Goal: Information Seeking & Learning: Check status

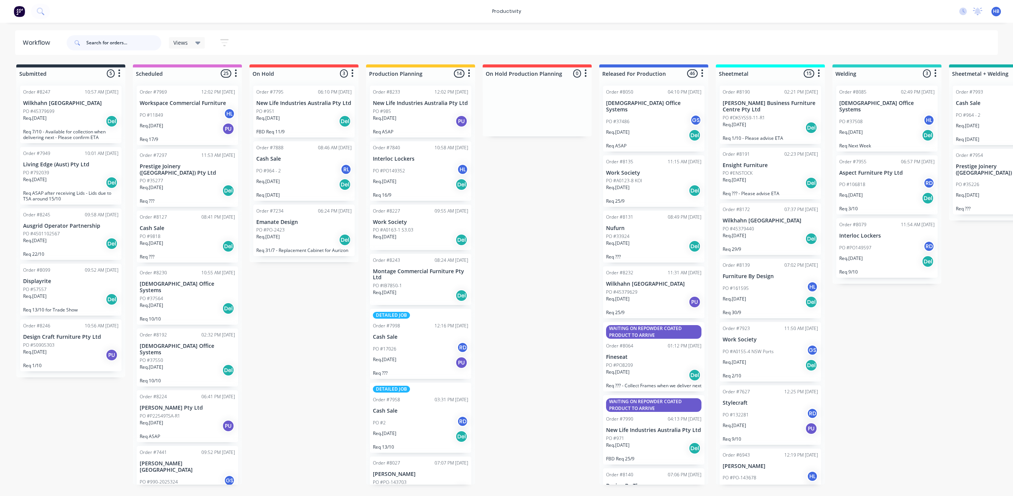
click at [88, 42] on input "text" at bounding box center [123, 42] width 75 height 15
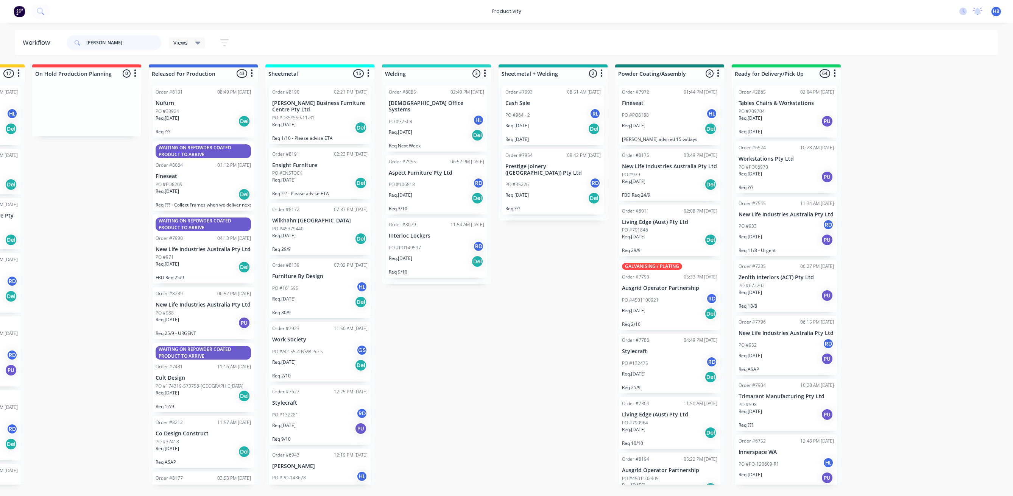
scroll to position [0, 469]
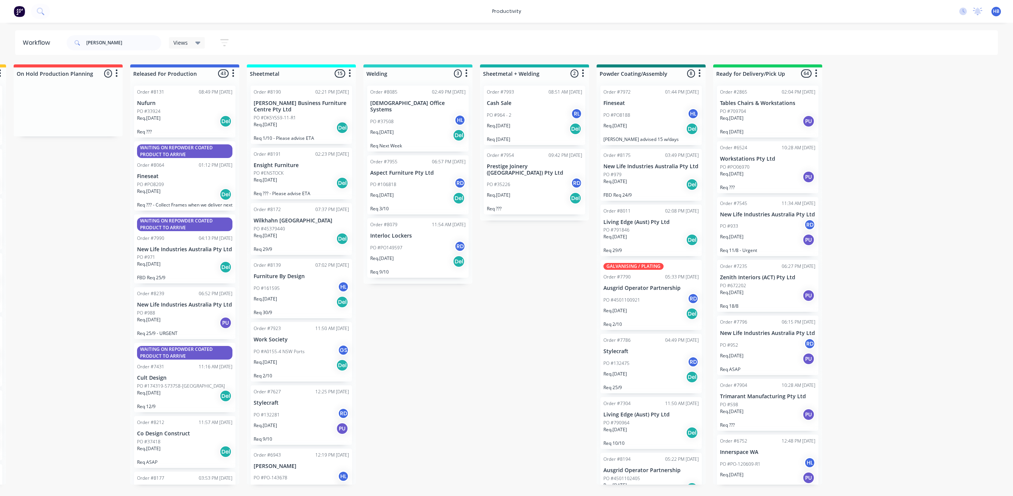
click at [816, 72] on icon "button" at bounding box center [816, 73] width 2 height 9
click at [781, 88] on button "Sort By" at bounding box center [783, 90] width 76 height 12
click at [853, 131] on name "Customer name" at bounding box center [861, 131] width 76 height 12
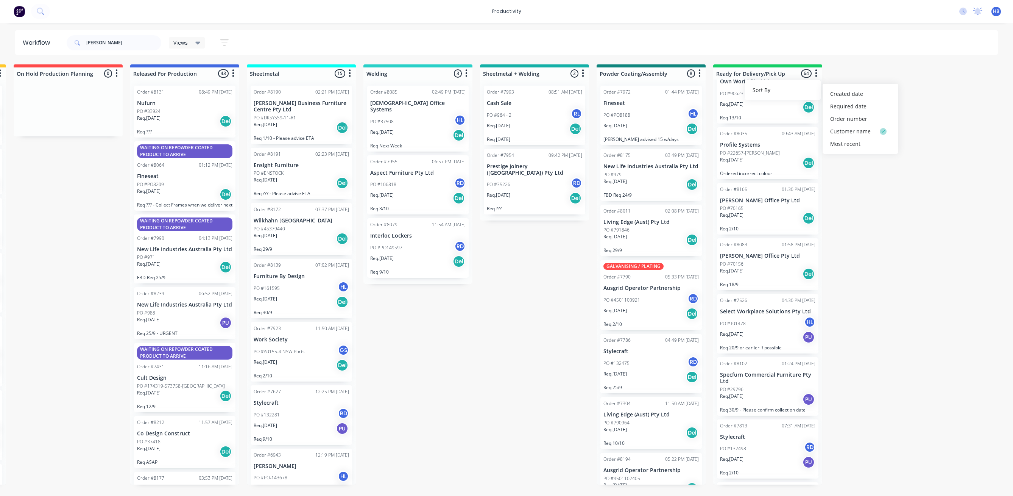
scroll to position [2272, 0]
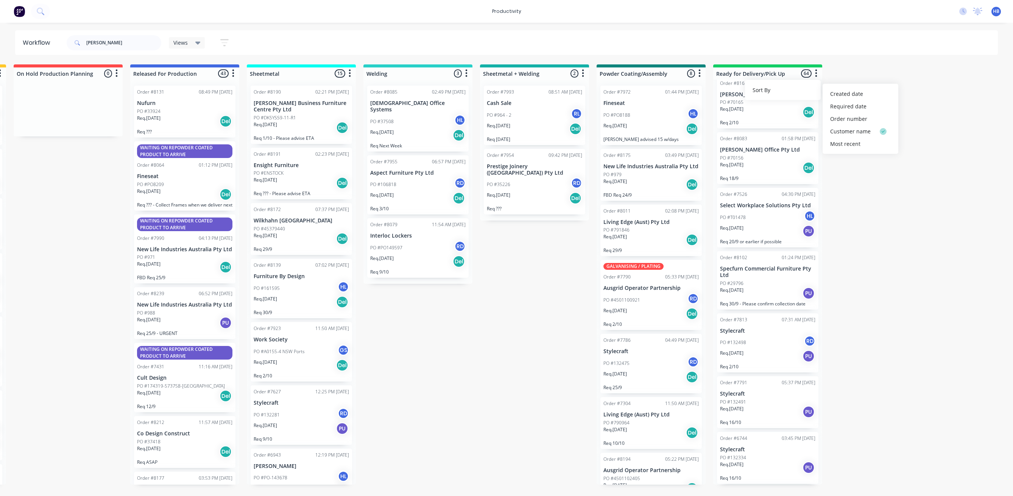
click at [764, 161] on div "PO #70156" at bounding box center [767, 158] width 95 height 7
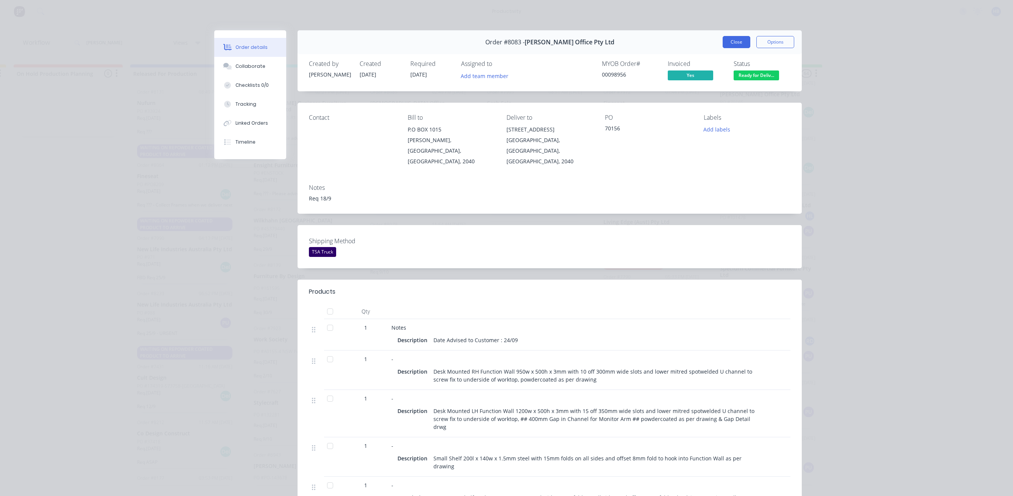
click at [733, 41] on button "Close" at bounding box center [737, 42] width 28 height 12
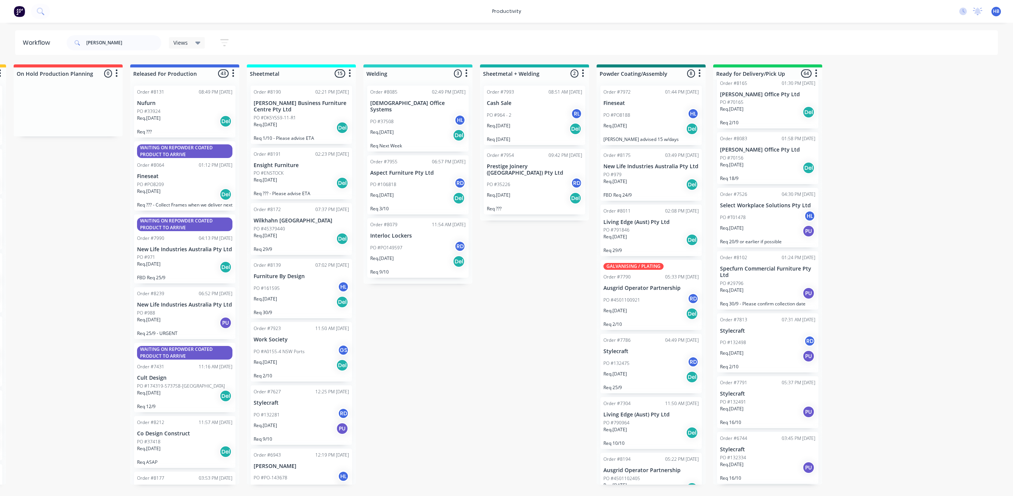
click at [765, 106] on div "PO #70165" at bounding box center [767, 102] width 95 height 7
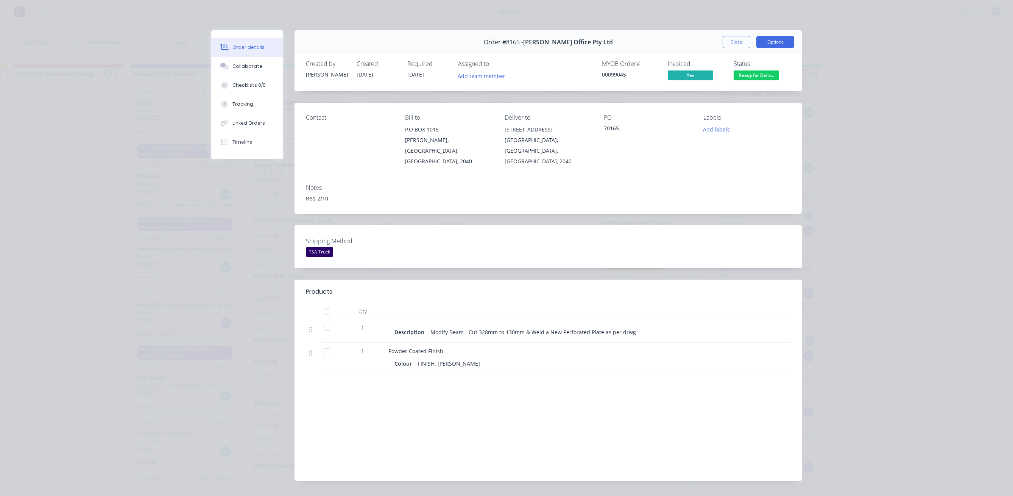
click at [768, 40] on button "Options" at bounding box center [776, 42] width 38 height 12
click at [737, 78] on div "Work Order" at bounding box center [755, 76] width 66 height 11
click at [734, 94] on div "Standard" at bounding box center [755, 91] width 66 height 11
click at [736, 43] on button "Close" at bounding box center [737, 42] width 28 height 12
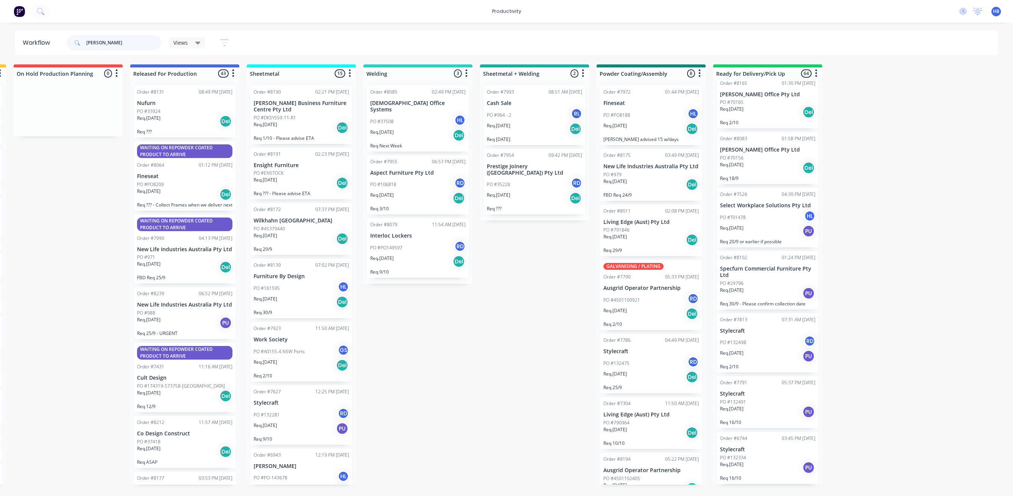
drag, startPoint x: 93, startPoint y: 43, endPoint x: 64, endPoint y: 39, distance: 29.0
click at [64, 39] on header "Workflow [PERSON_NAME] Views Save new view None (Default) edit Delivery edit Pr…" at bounding box center [507, 42] width 984 height 25
type input "new life"
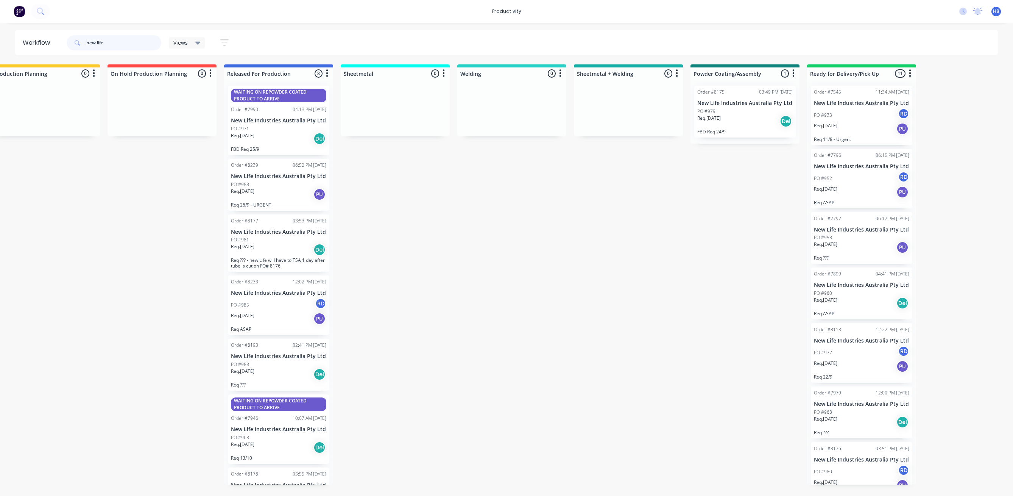
scroll to position [0, 395]
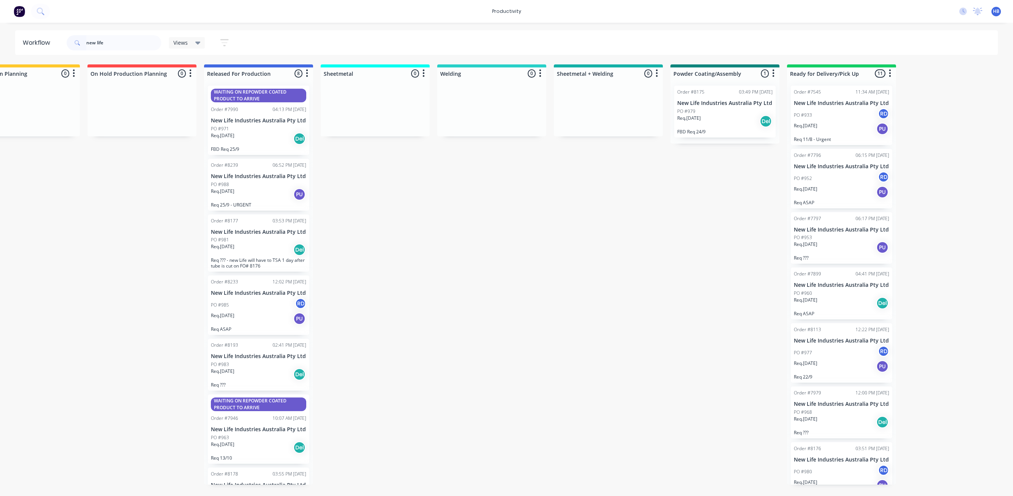
click at [726, 109] on div "PO #979" at bounding box center [725, 111] width 95 height 7
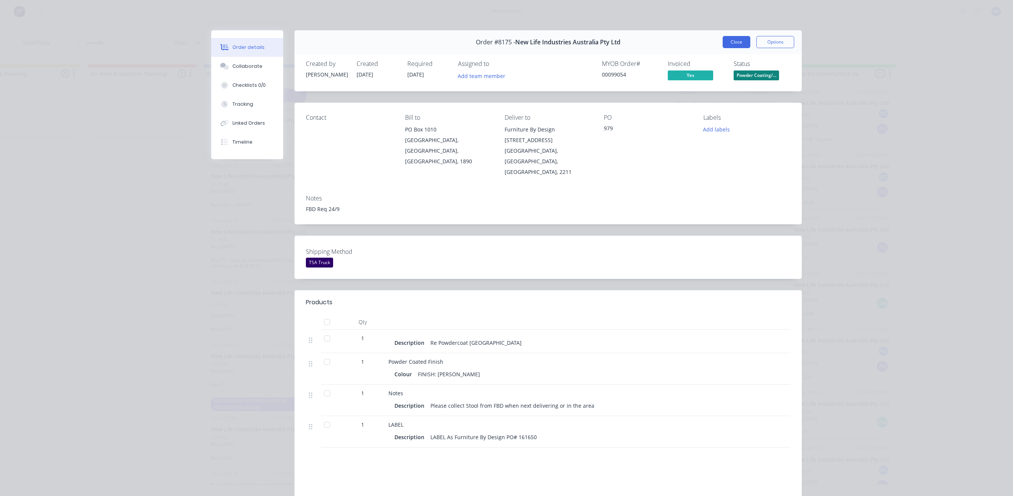
click at [738, 42] on button "Close" at bounding box center [737, 42] width 28 height 12
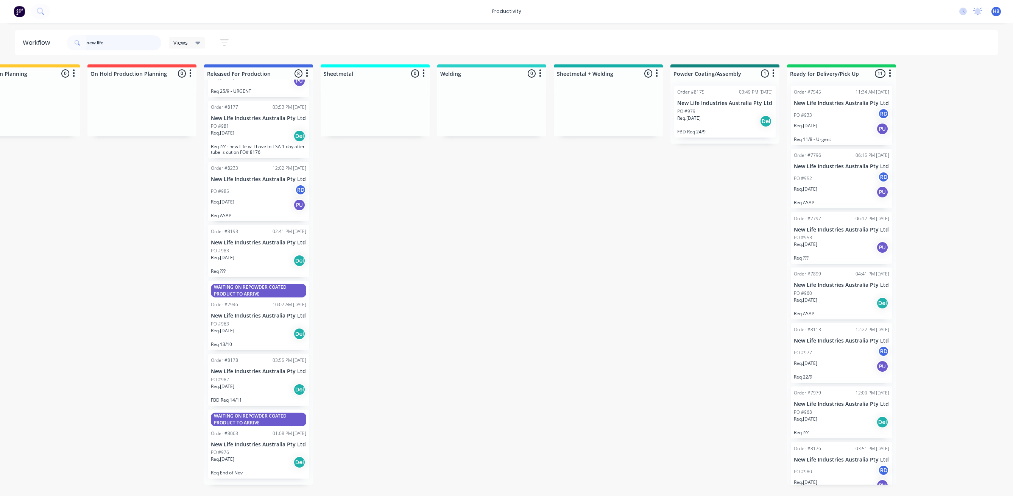
scroll to position [159, 0]
click at [261, 462] on div "Req. [DATE] Del" at bounding box center [258, 462] width 95 height 13
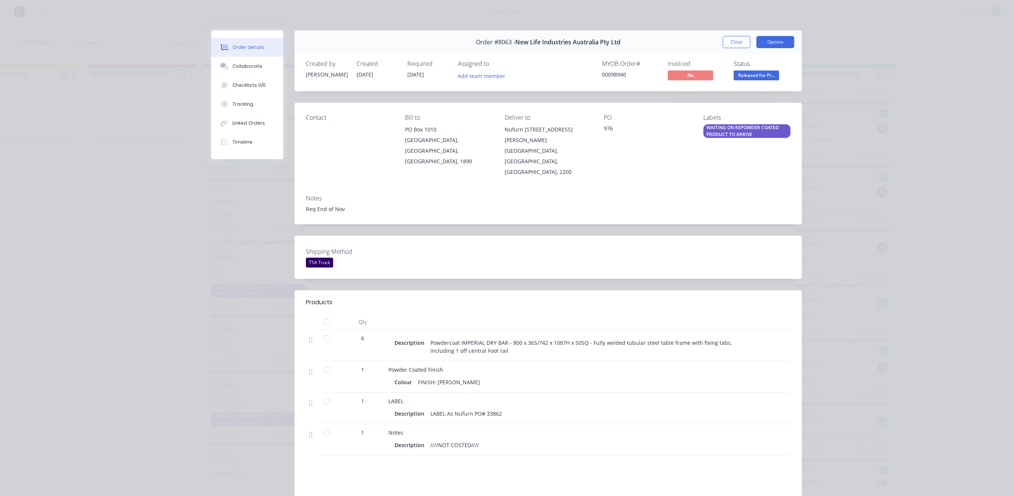
click at [771, 44] on button "Options" at bounding box center [776, 42] width 38 height 12
click at [739, 75] on div "Work Order" at bounding box center [755, 76] width 66 height 11
click at [735, 95] on div "Standard" at bounding box center [755, 91] width 66 height 11
click at [731, 132] on div "WAITING ON REPOWDER COATED PRODUCT TO ARRIVE" at bounding box center [747, 131] width 87 height 14
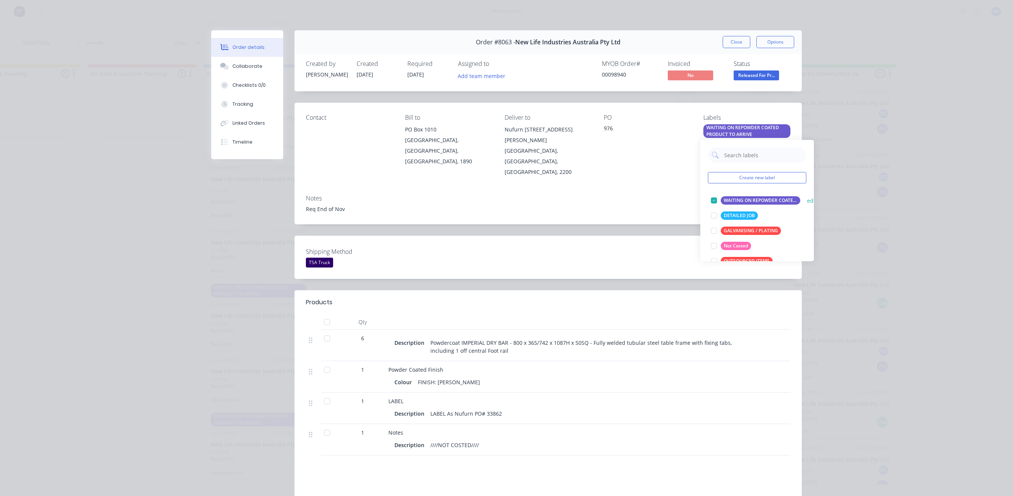
click at [731, 200] on div "WAITING ON REPOWDER COATED PRODUCT TO ARRIVE" at bounding box center [761, 200] width 80 height 8
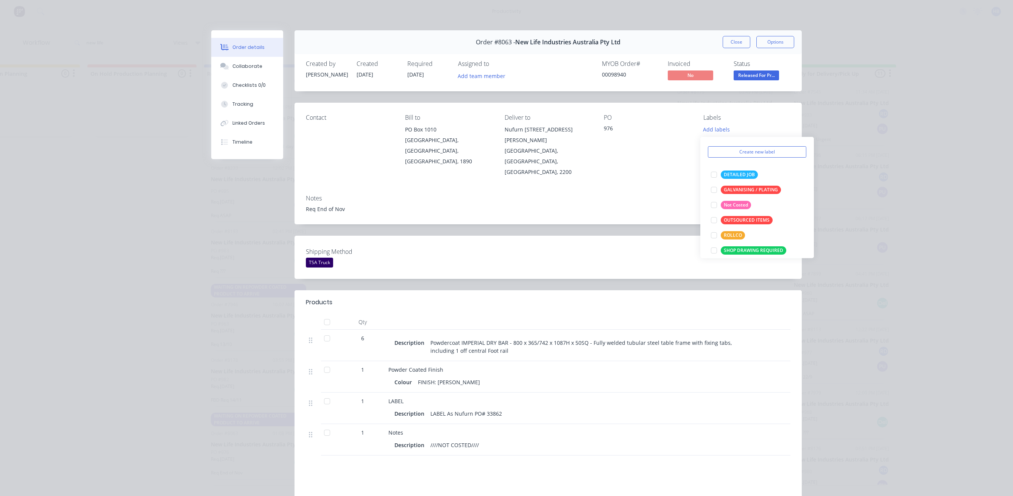
scroll to position [75, 0]
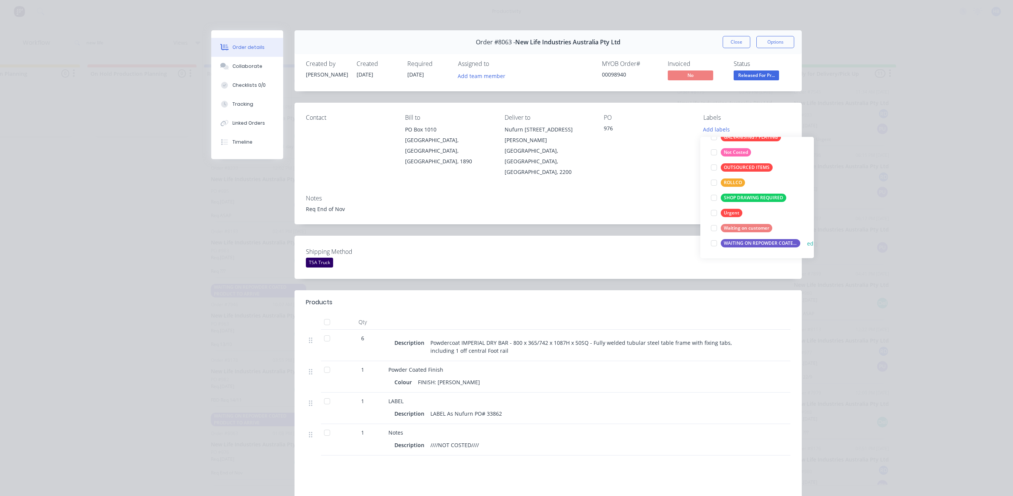
click at [712, 242] on div at bounding box center [714, 243] width 15 height 15
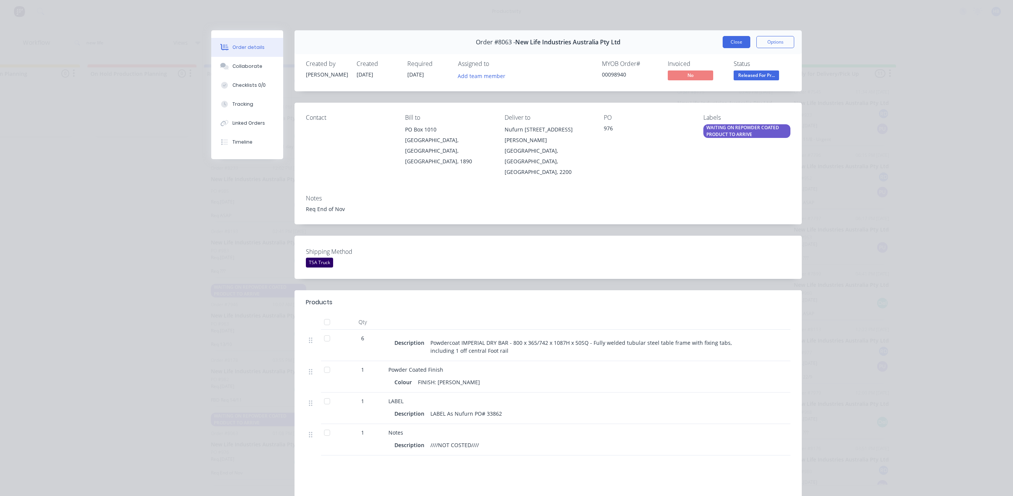
click at [735, 41] on button "Close" at bounding box center [737, 42] width 28 height 12
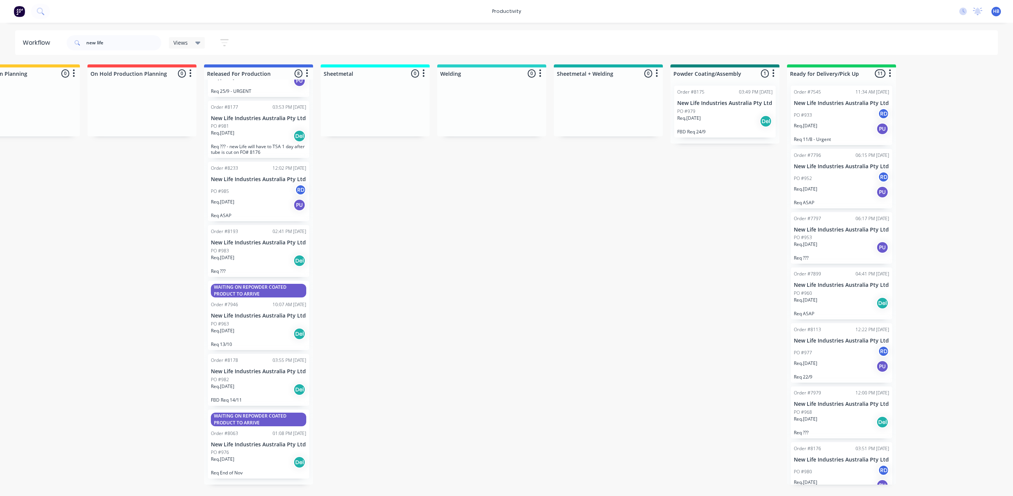
click at [739, 106] on div "Order #8175 03:49 PM [DATE] New Life Industries Australia Pty Ltd PO #979 Req. …" at bounding box center [725, 112] width 101 height 52
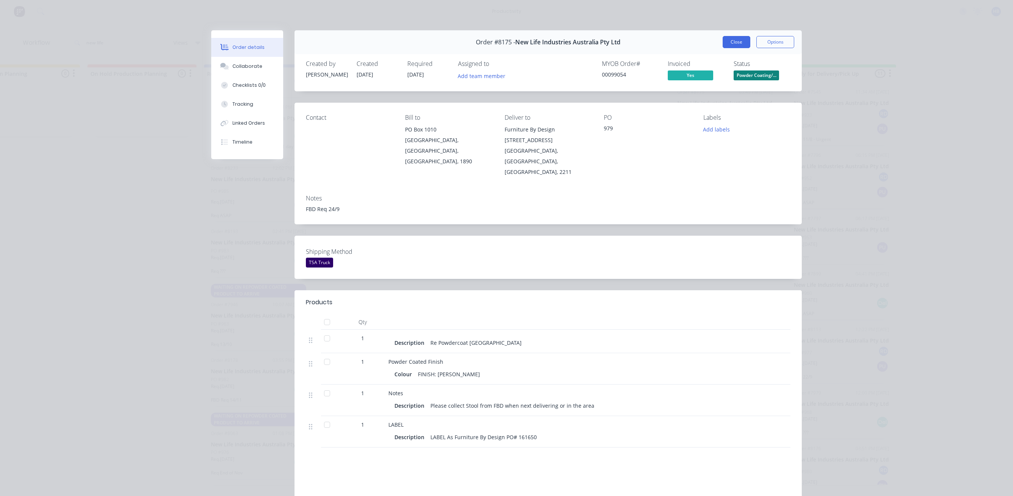
click at [737, 42] on button "Close" at bounding box center [737, 42] width 28 height 12
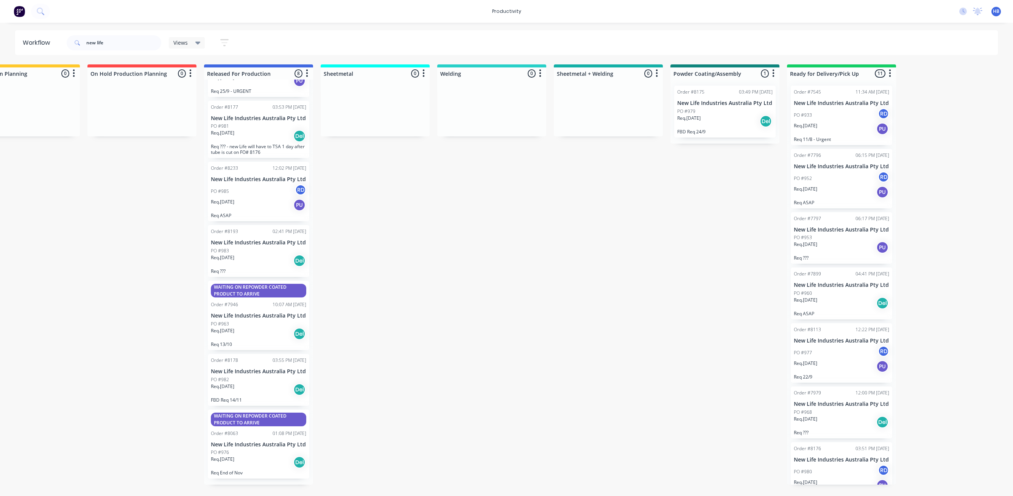
click at [260, 384] on div "Req. [DATE] Del" at bounding box center [258, 389] width 95 height 13
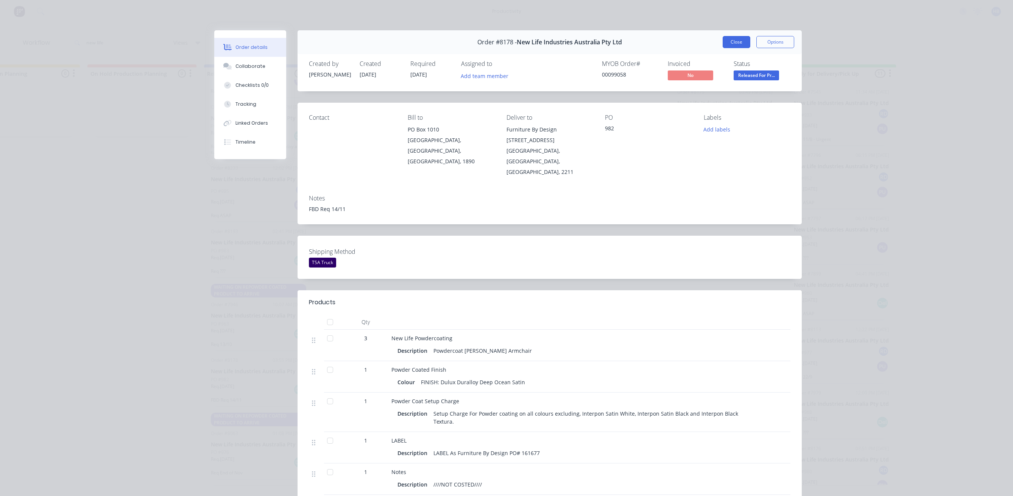
click at [741, 41] on button "Close" at bounding box center [737, 42] width 28 height 12
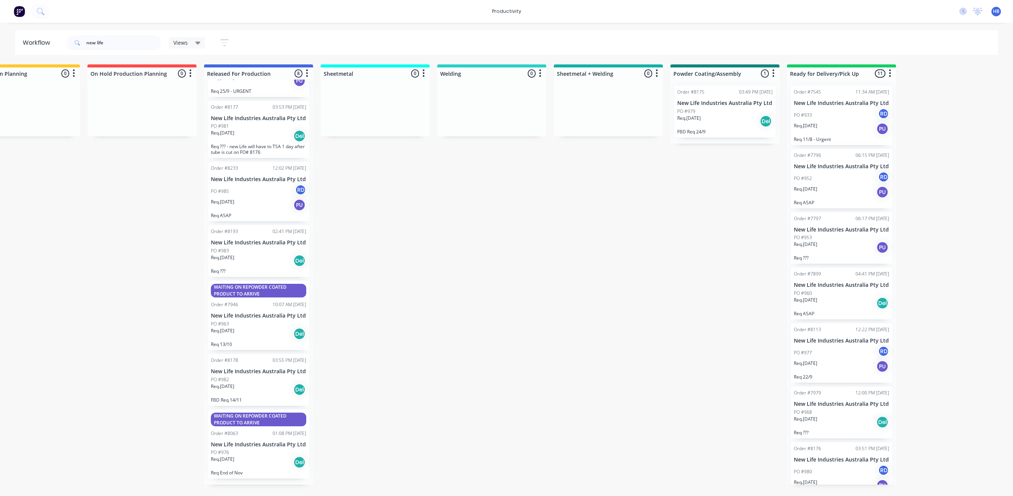
click at [247, 327] on div "Req. [DATE] Del" at bounding box center [258, 333] width 95 height 13
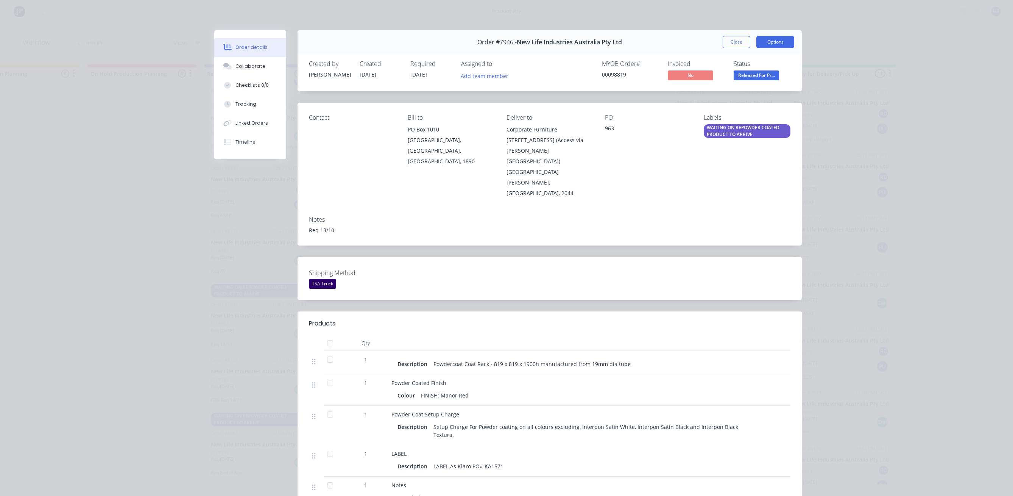
click at [764, 42] on button "Options" at bounding box center [776, 42] width 38 height 12
click at [735, 77] on div "Work Order" at bounding box center [755, 76] width 66 height 11
click at [722, 91] on div "Standard" at bounding box center [755, 91] width 66 height 11
click at [746, 75] on span "Released For Pr..." at bounding box center [756, 74] width 45 height 9
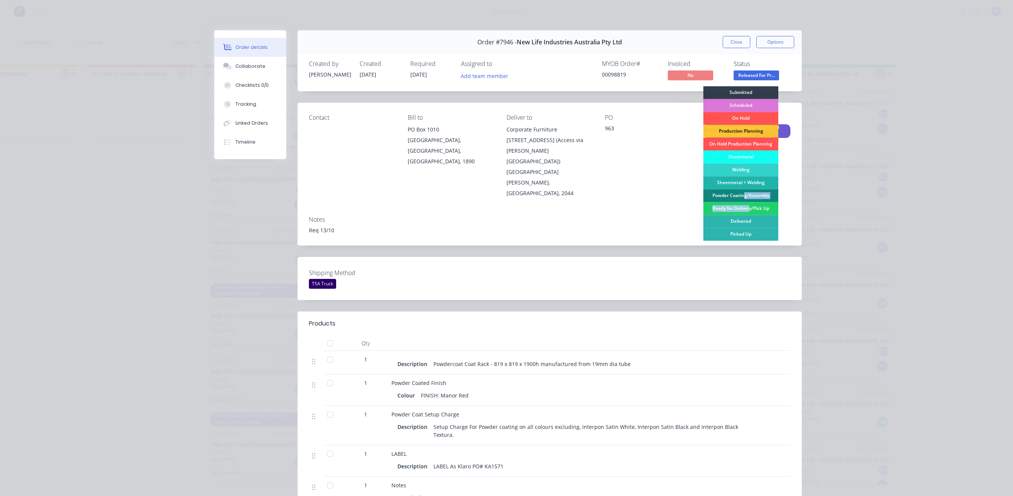
drag, startPoint x: 746, startPoint y: 209, endPoint x: 740, endPoint y: 191, distance: 19.2
click at [740, 191] on div "Submitted Scheduled On Hold Production Planning On Hold Production Planning She…" at bounding box center [741, 180] width 75 height 189
click at [740, 194] on div "Powder Coating/Assembly" at bounding box center [741, 195] width 75 height 13
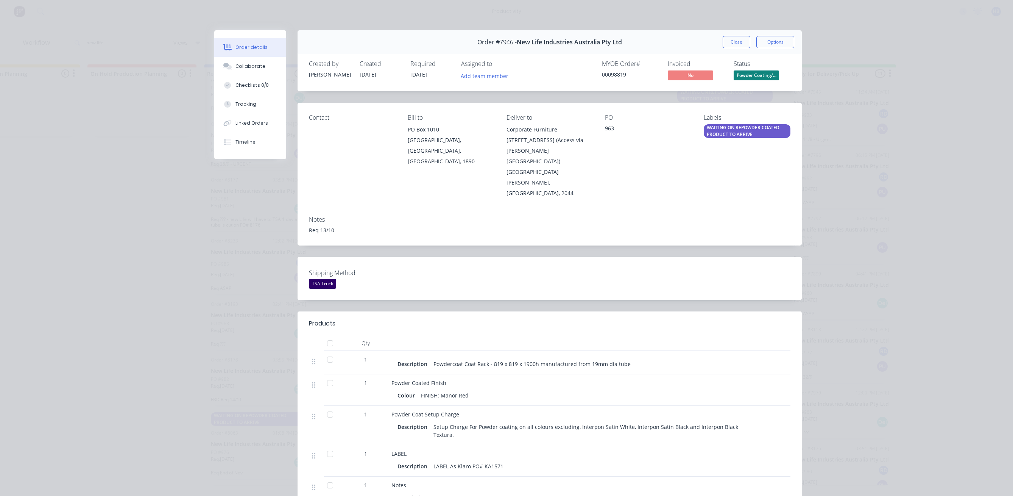
scroll to position [80, 0]
click at [733, 135] on div "WAITING ON REPOWDER COATED PRODUCT TO ARRIVE" at bounding box center [747, 131] width 87 height 14
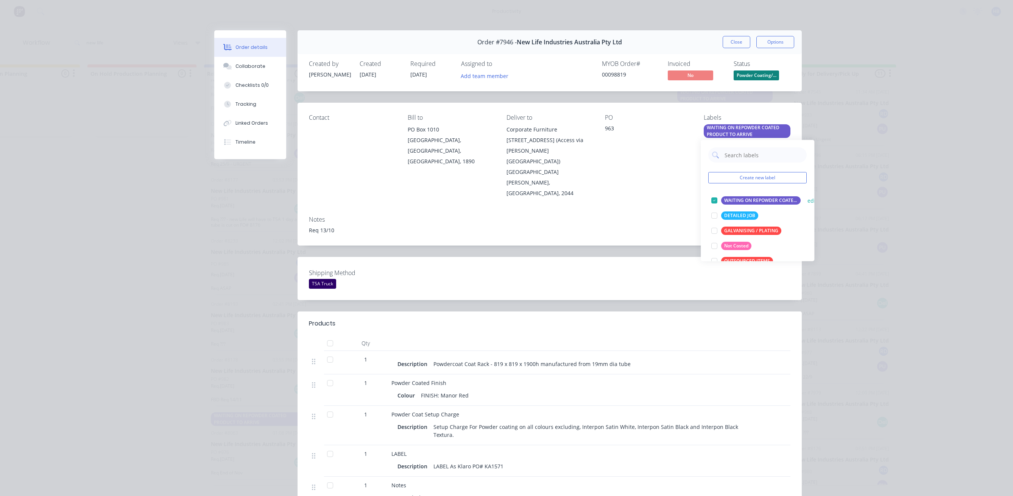
click at [730, 201] on div "WAITING ON REPOWDER COATED PRODUCT TO ARRIVE" at bounding box center [761, 200] width 80 height 8
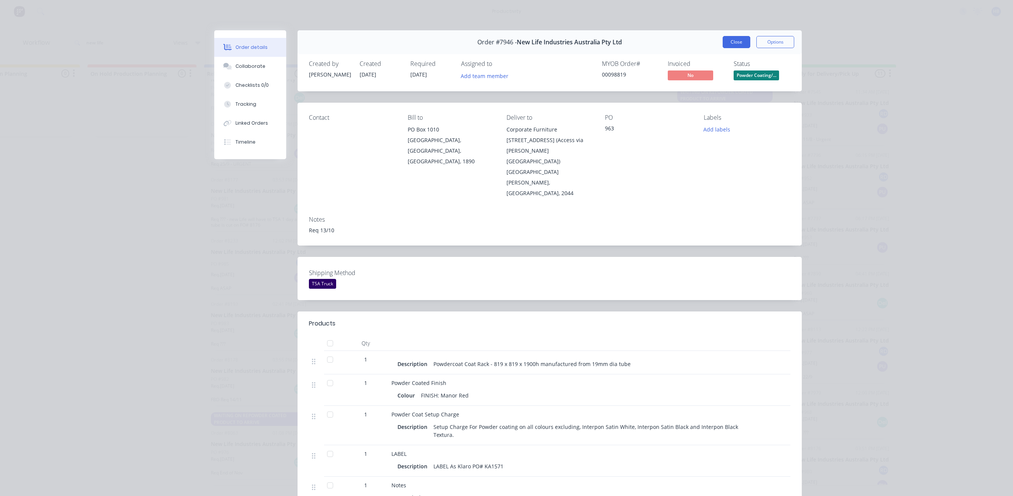
click at [735, 41] on button "Close" at bounding box center [737, 42] width 28 height 12
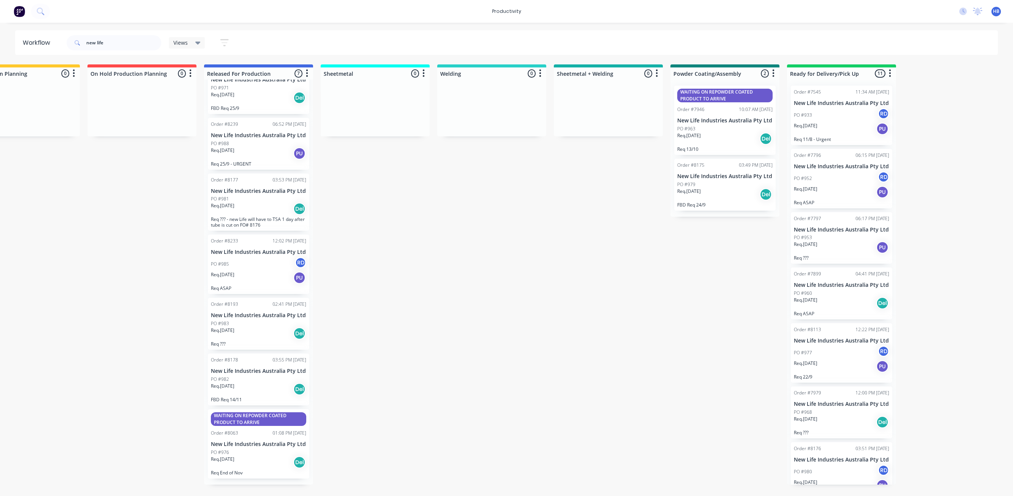
click at [723, 98] on div "WAITING ON REPOWDER COATED PRODUCT TO ARRIVE" at bounding box center [725, 96] width 95 height 14
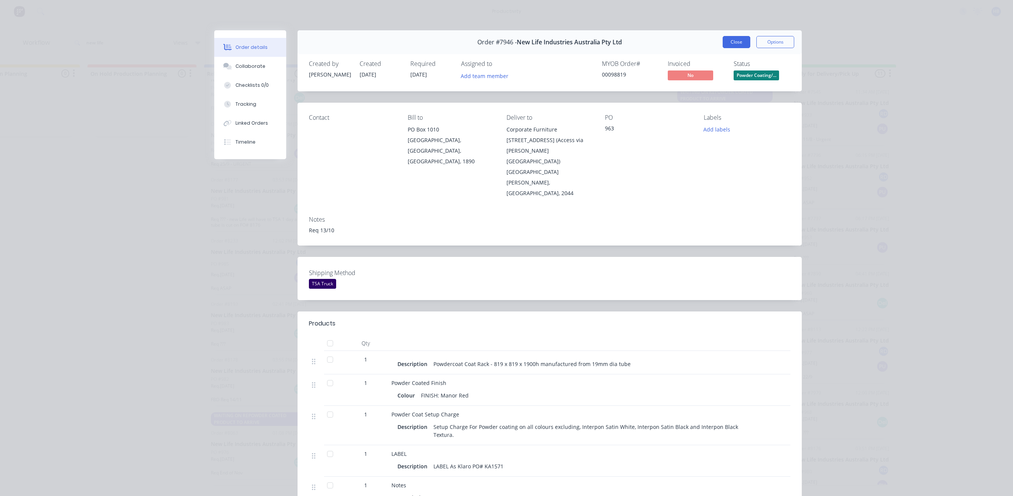
click at [737, 44] on button "Close" at bounding box center [737, 42] width 28 height 12
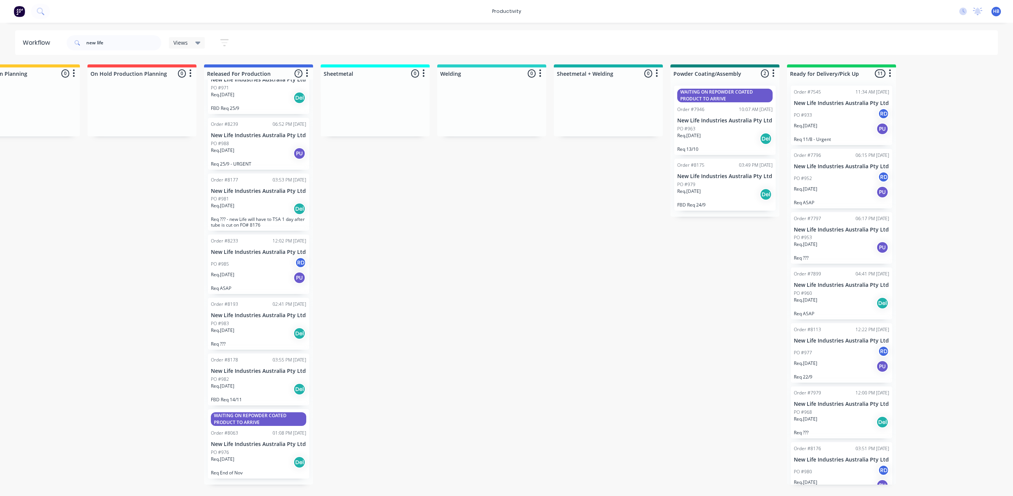
click at [728, 99] on div "WAITING ON REPOWDER COATED PRODUCT TO ARRIVE" at bounding box center [725, 96] width 95 height 14
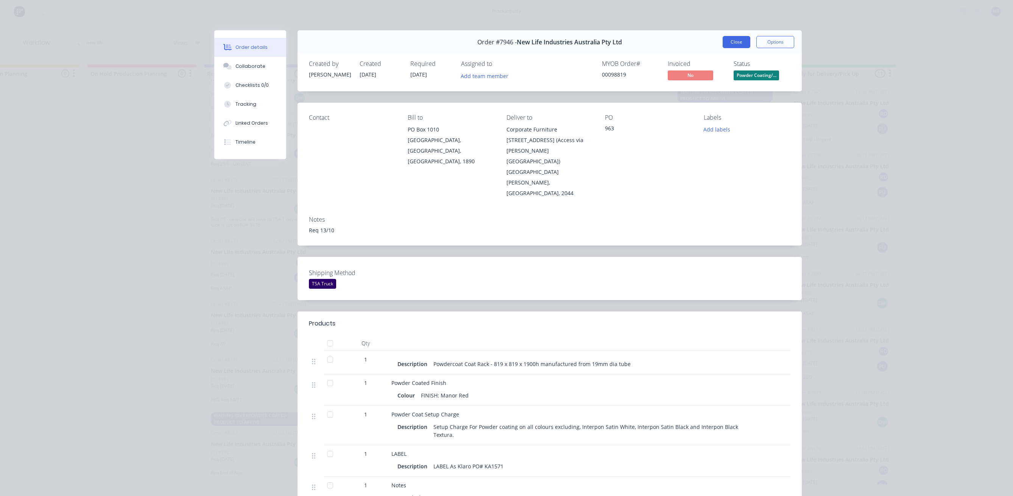
click at [740, 42] on button "Close" at bounding box center [737, 42] width 28 height 12
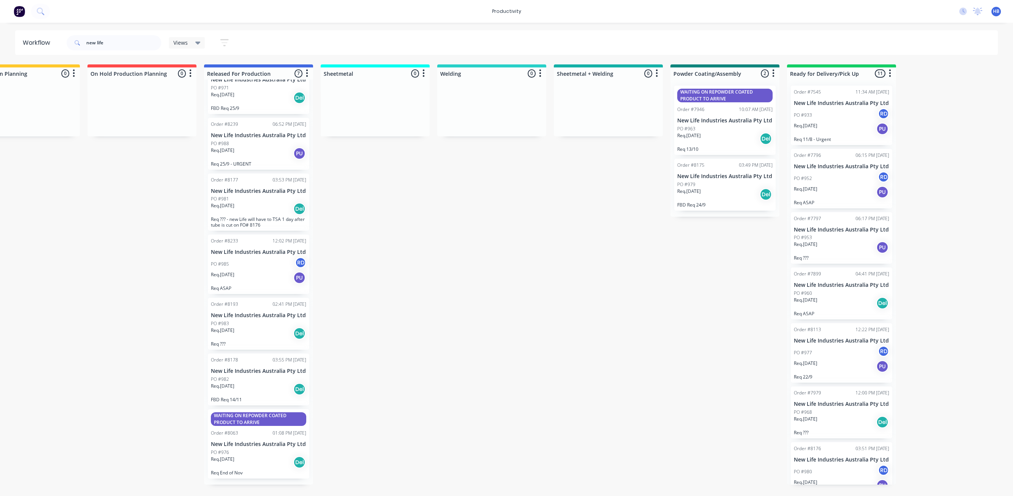
click at [741, 189] on div "Req. [DATE] Del" at bounding box center [725, 194] width 95 height 13
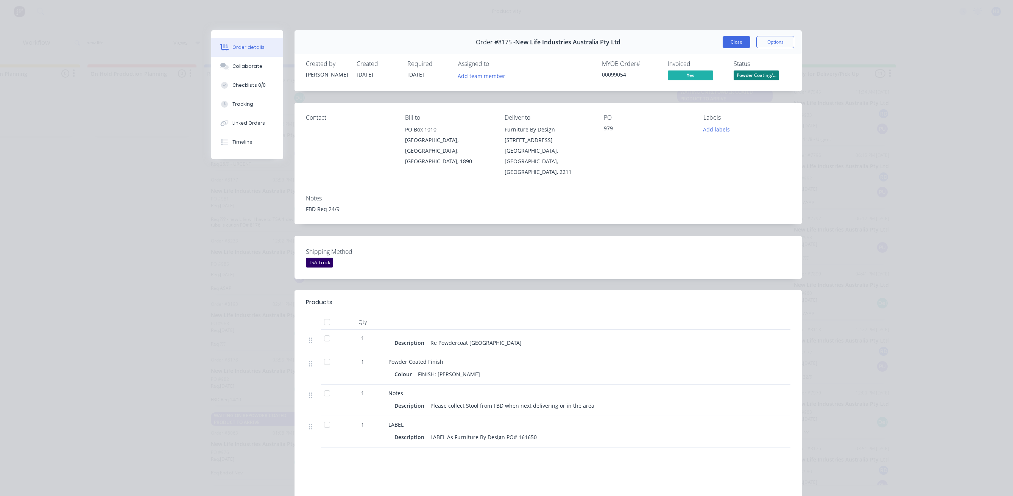
click at [734, 44] on button "Close" at bounding box center [737, 42] width 28 height 12
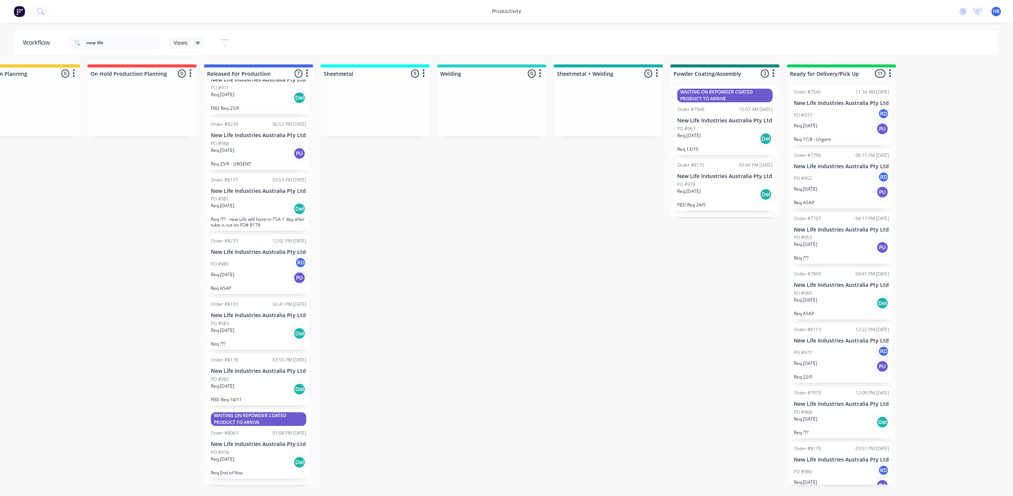
click at [249, 312] on p "New Life Industries Australia Pty Ltd" at bounding box center [258, 315] width 95 height 6
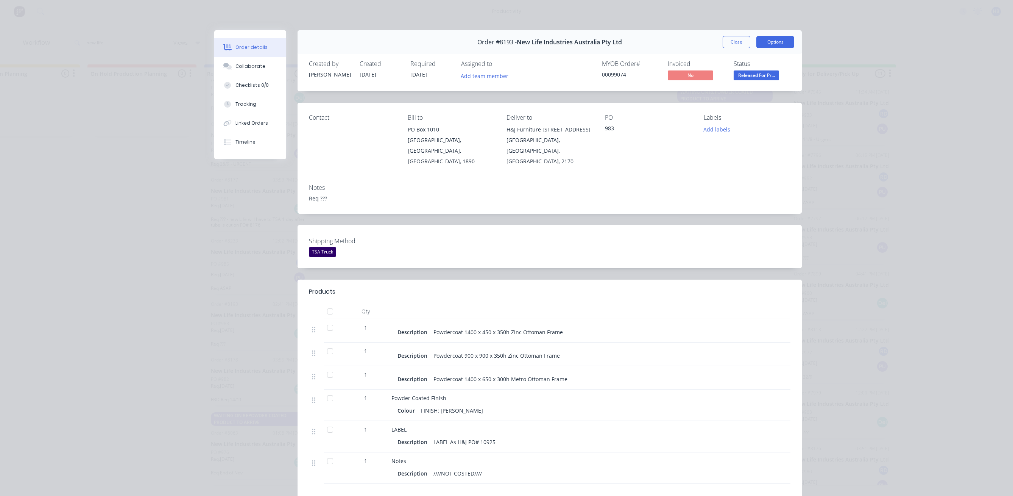
click at [768, 45] on button "Options" at bounding box center [776, 42] width 38 height 12
click at [750, 77] on div "Work Order" at bounding box center [755, 76] width 66 height 11
click at [747, 93] on div "Standard" at bounding box center [755, 91] width 66 height 11
click at [765, 75] on span "Released For Pr..." at bounding box center [756, 74] width 45 height 9
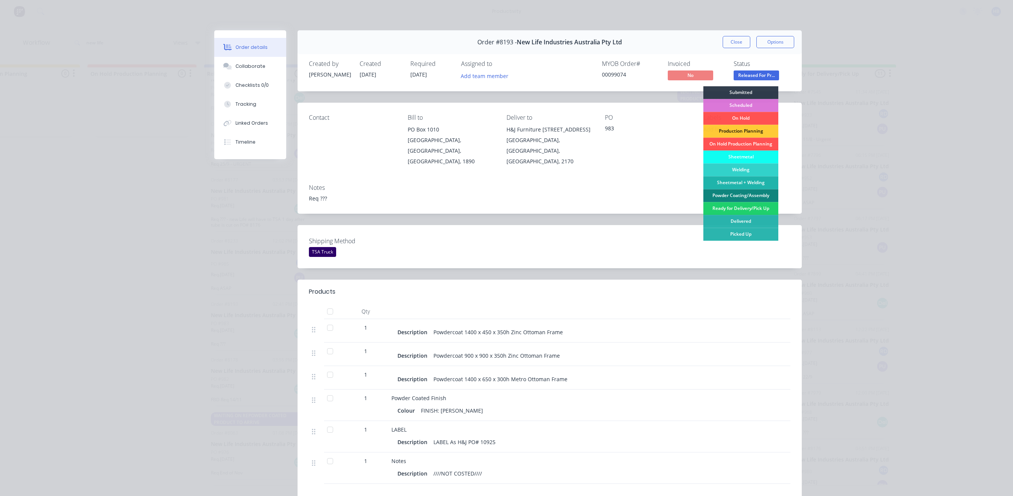
click at [738, 196] on div "Powder Coating/Assembly" at bounding box center [741, 195] width 75 height 13
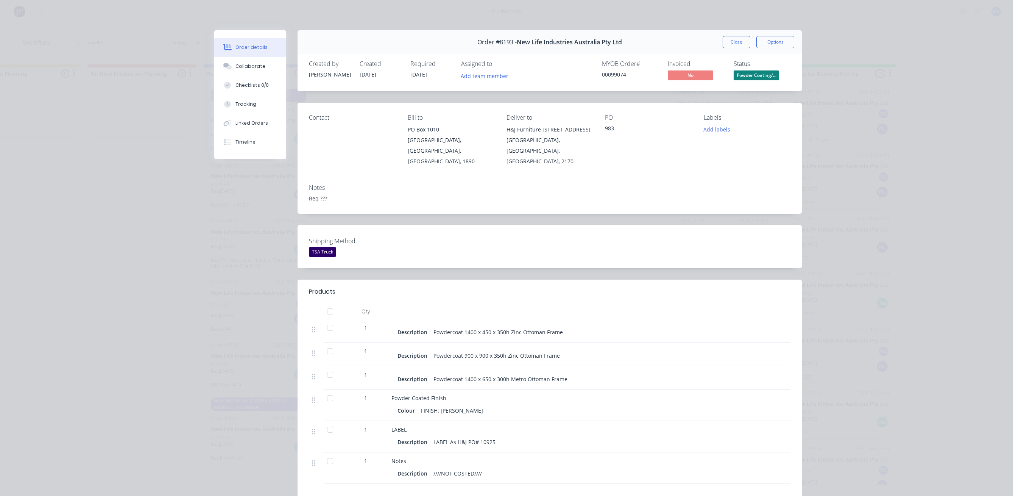
scroll to position [17, 0]
click at [771, 44] on button "Options" at bounding box center [776, 42] width 38 height 12
click at [990, 103] on div "Order details Collaborate Checklists 0/0 Tracking Linked Orders Timeline Order …" at bounding box center [506, 248] width 1013 height 496
click at [734, 44] on button "Close" at bounding box center [737, 42] width 28 height 12
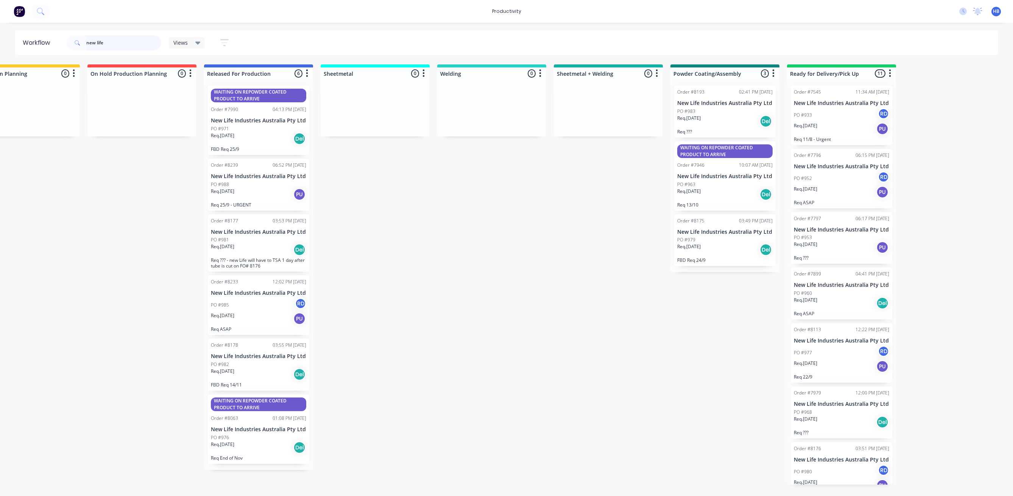
drag, startPoint x: 124, startPoint y: 42, endPoint x: 74, endPoint y: 44, distance: 50.0
click at [74, 44] on div "new life" at bounding box center [114, 42] width 95 height 15
click at [255, 256] on div "Req. [DATE] Del" at bounding box center [258, 249] width 95 height 13
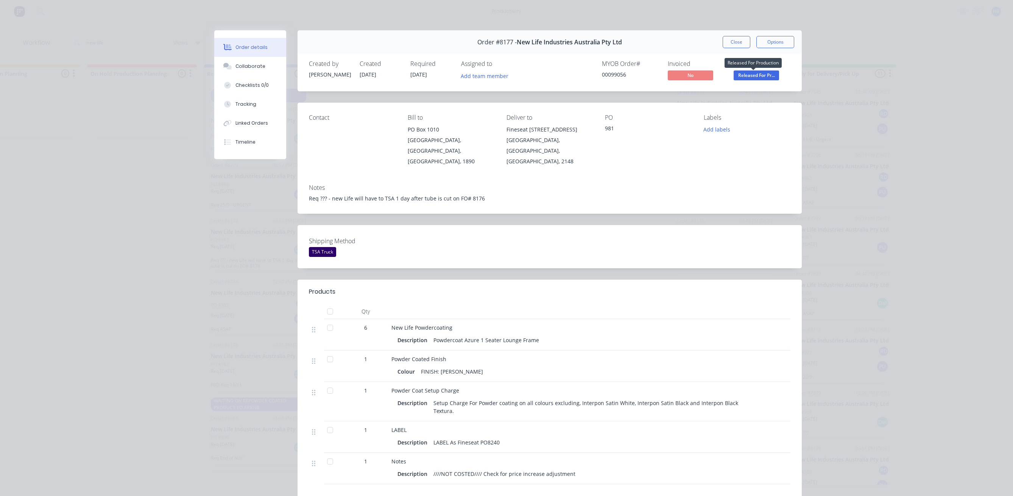
click at [753, 75] on span "Released For Pr..." at bounding box center [756, 74] width 45 height 9
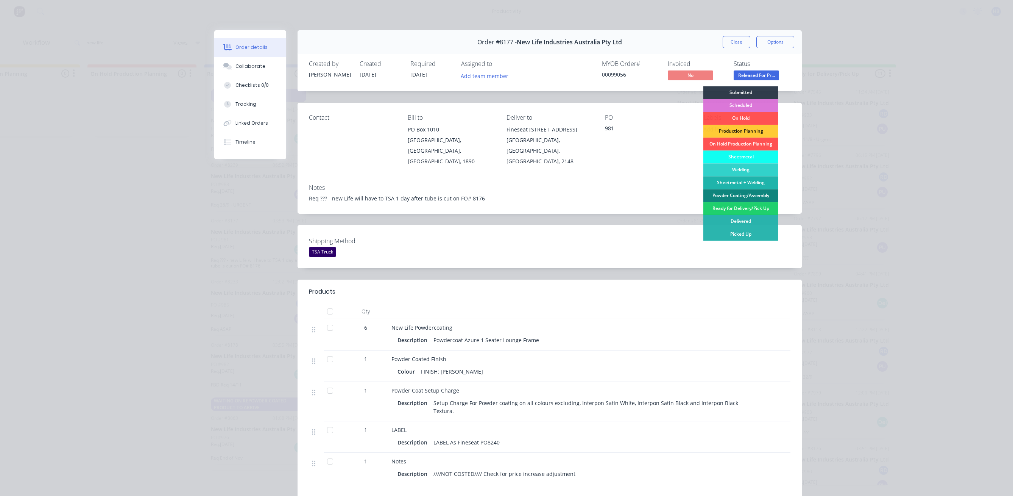
click at [748, 195] on div "Powder Coating/Assembly" at bounding box center [741, 195] width 75 height 13
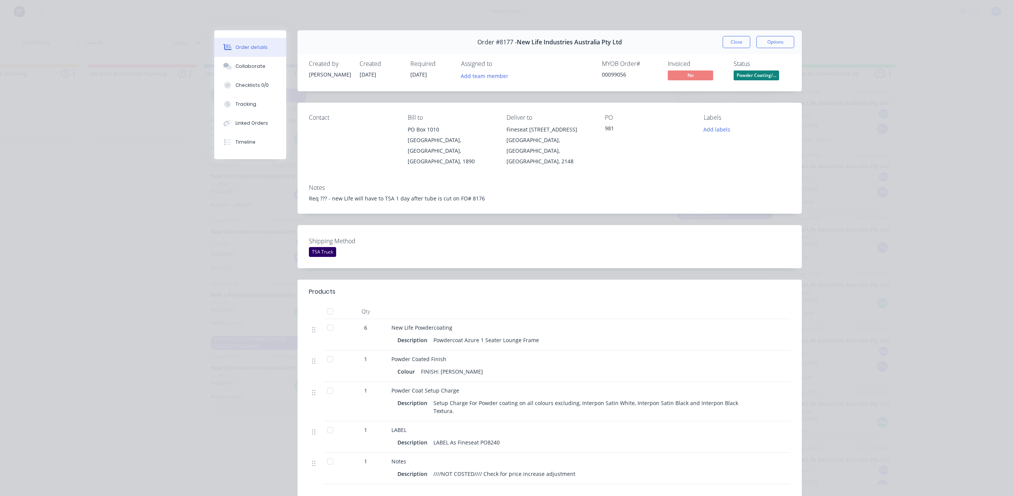
scroll to position [0, 0]
click at [774, 39] on button "Options" at bounding box center [776, 42] width 38 height 12
click at [742, 79] on div "Work Order" at bounding box center [755, 76] width 66 height 11
click at [749, 95] on div "Standard" at bounding box center [755, 91] width 66 height 11
click at [729, 41] on button "Close" at bounding box center [737, 42] width 28 height 12
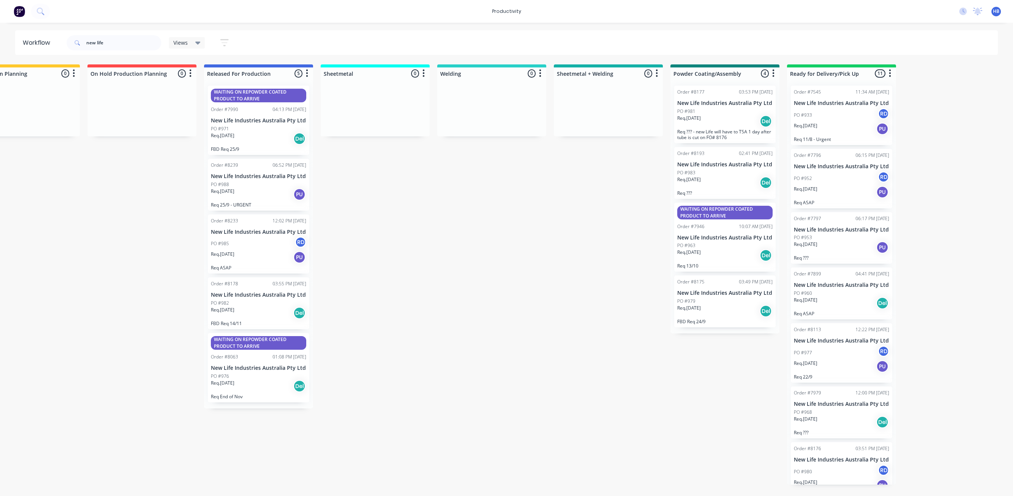
click at [269, 194] on div "Req. [DATE] PU" at bounding box center [258, 194] width 95 height 13
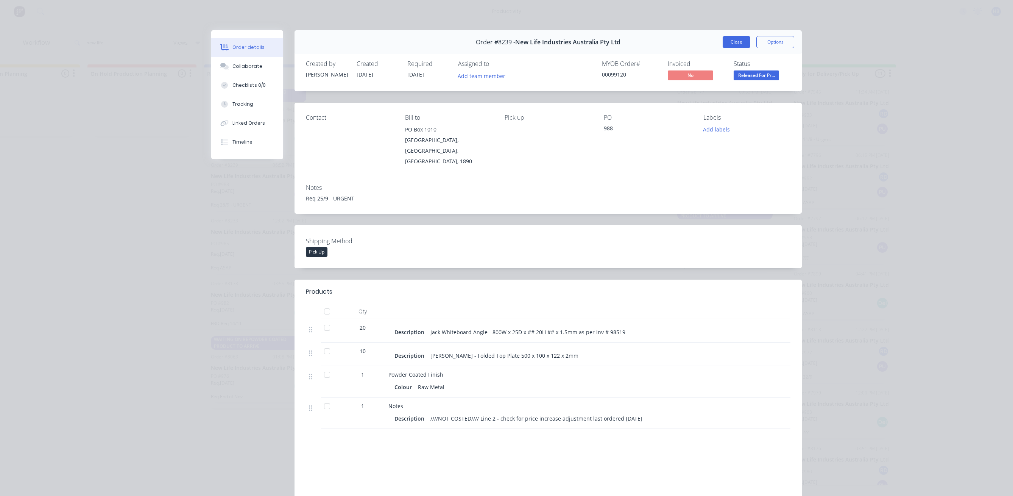
click at [730, 40] on button "Close" at bounding box center [737, 42] width 28 height 12
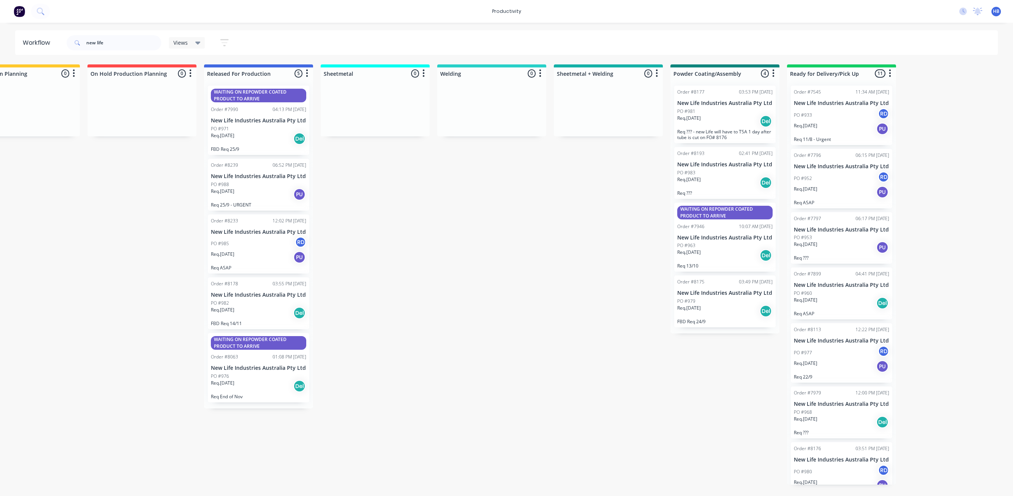
click at [273, 295] on p "New Life Industries Australia Pty Ltd" at bounding box center [258, 295] width 95 height 6
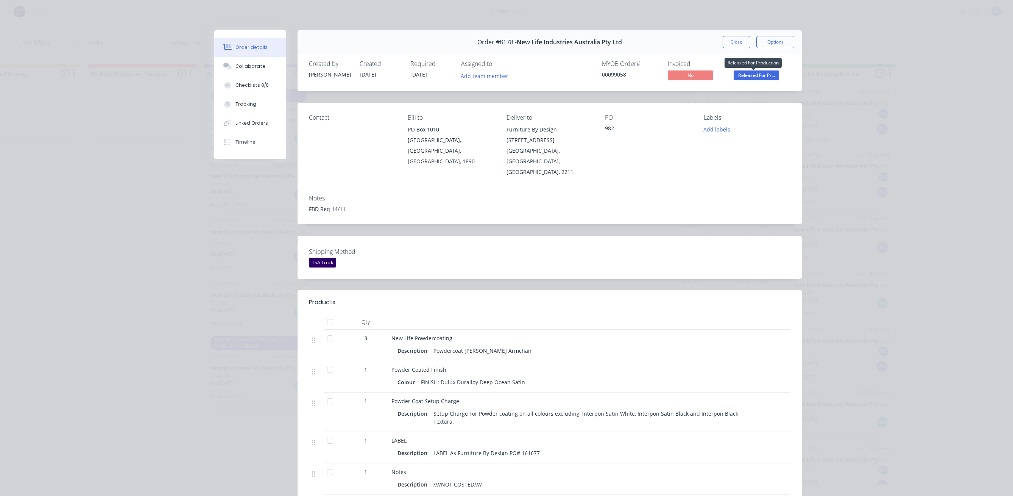
click at [745, 77] on span "Released For Pr..." at bounding box center [756, 74] width 45 height 9
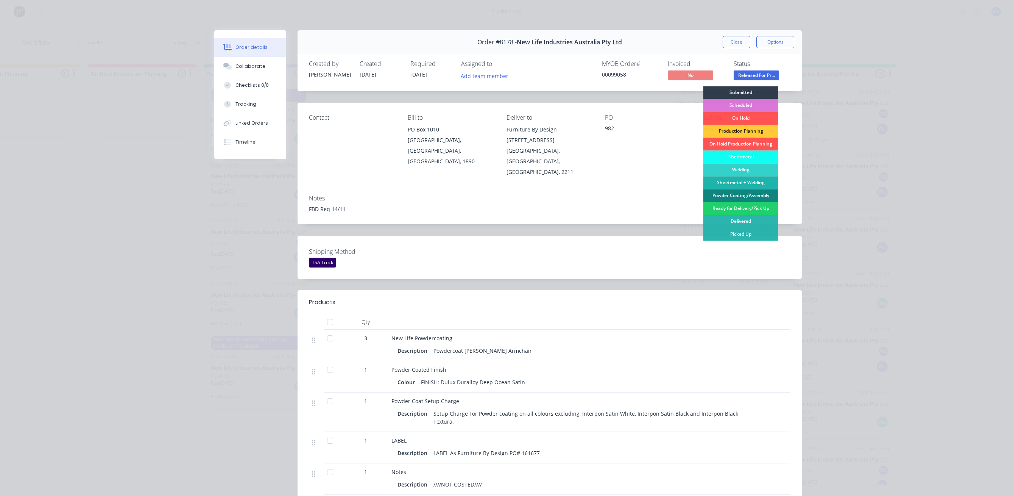
click at [744, 195] on div "Powder Coating/Assembly" at bounding box center [741, 195] width 75 height 13
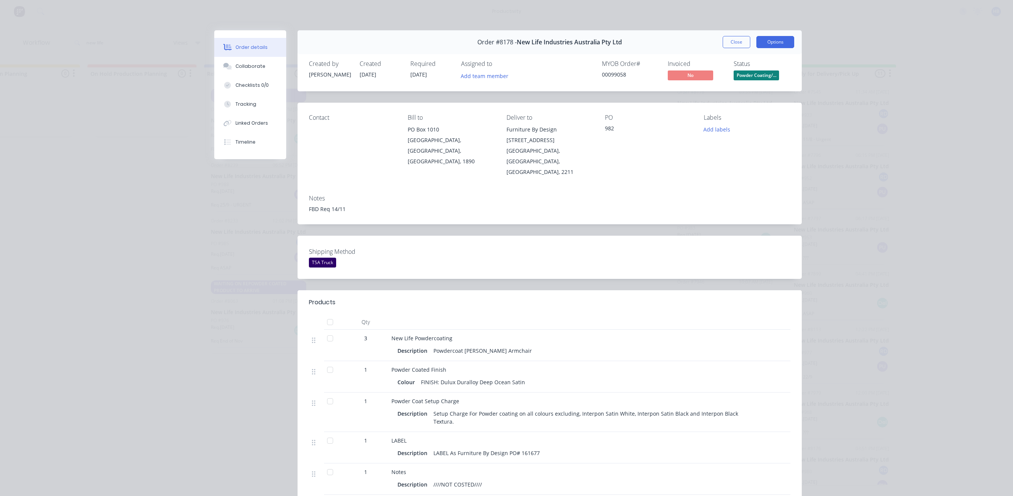
click at [772, 44] on button "Options" at bounding box center [776, 42] width 38 height 12
click at [725, 76] on div "Work Order" at bounding box center [755, 76] width 66 height 11
click at [732, 88] on div "Standard" at bounding box center [755, 91] width 66 height 11
click at [739, 41] on button "Close" at bounding box center [737, 42] width 28 height 12
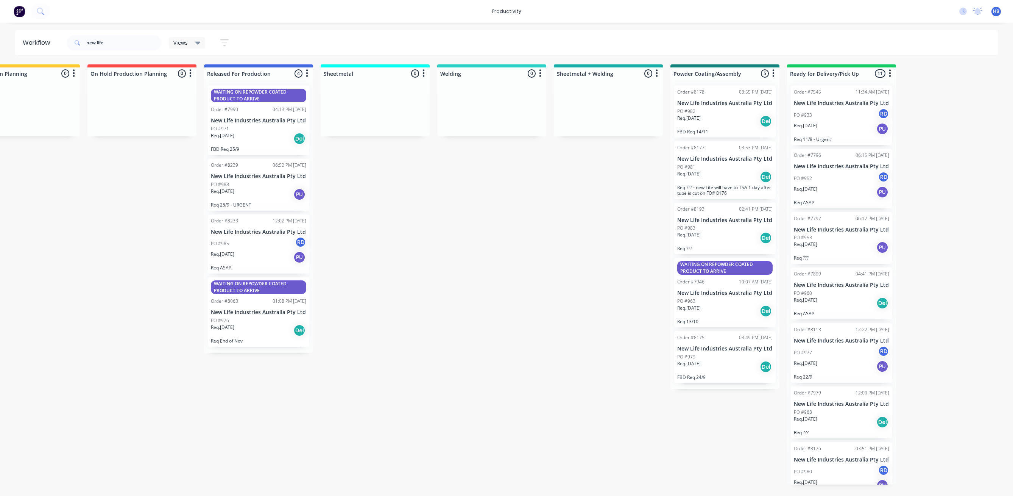
click at [843, 130] on div "Req. [DATE] PU" at bounding box center [841, 128] width 95 height 13
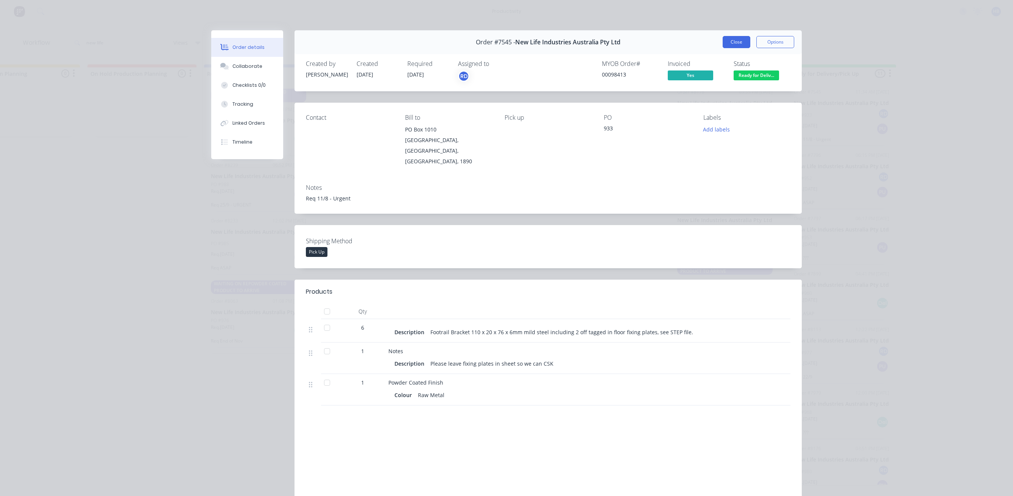
click at [728, 40] on button "Close" at bounding box center [737, 42] width 28 height 12
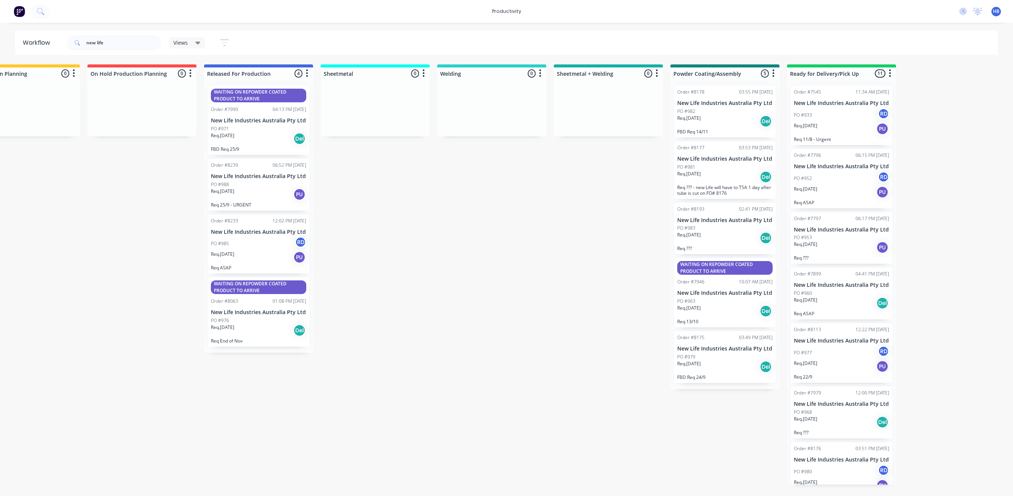
click at [841, 186] on div "PO #952 RD" at bounding box center [841, 178] width 95 height 14
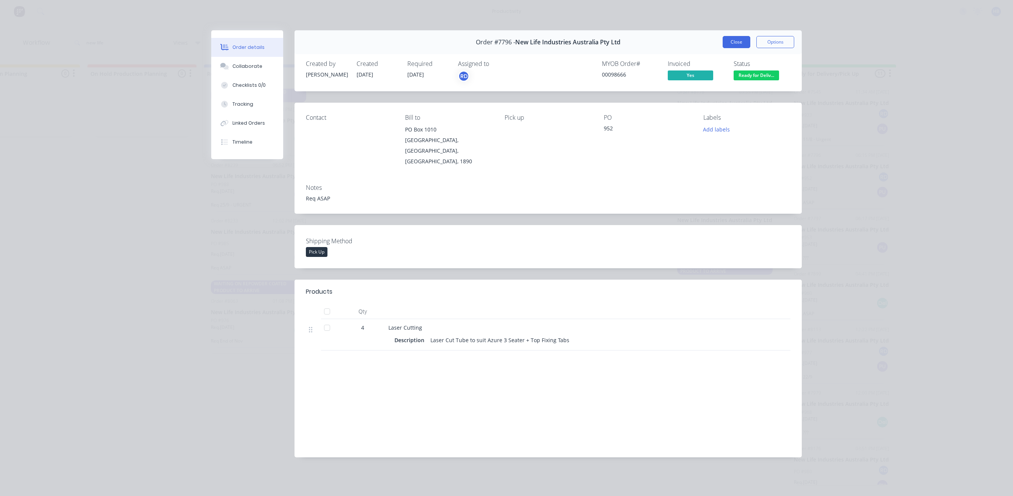
click at [742, 41] on button "Close" at bounding box center [737, 42] width 28 height 12
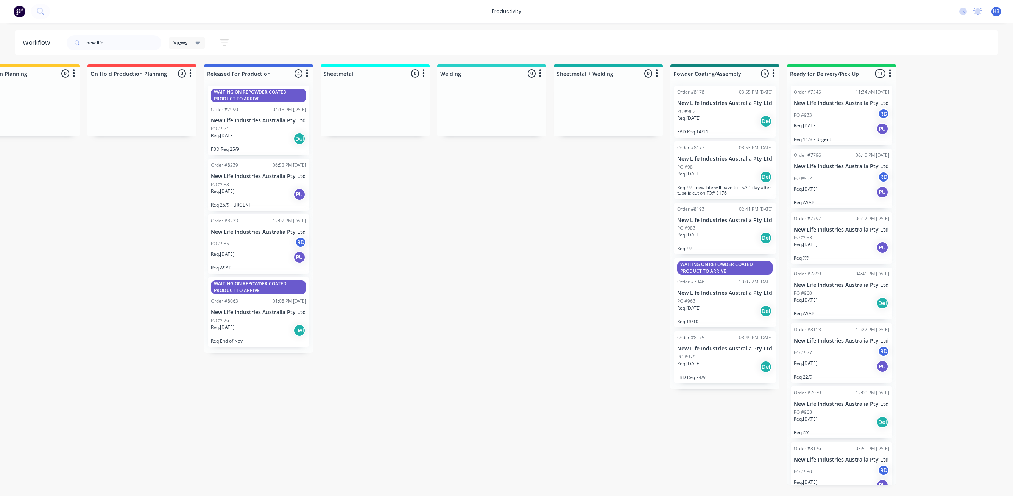
click at [843, 233] on p "New Life Industries Australia Pty Ltd" at bounding box center [841, 229] width 95 height 6
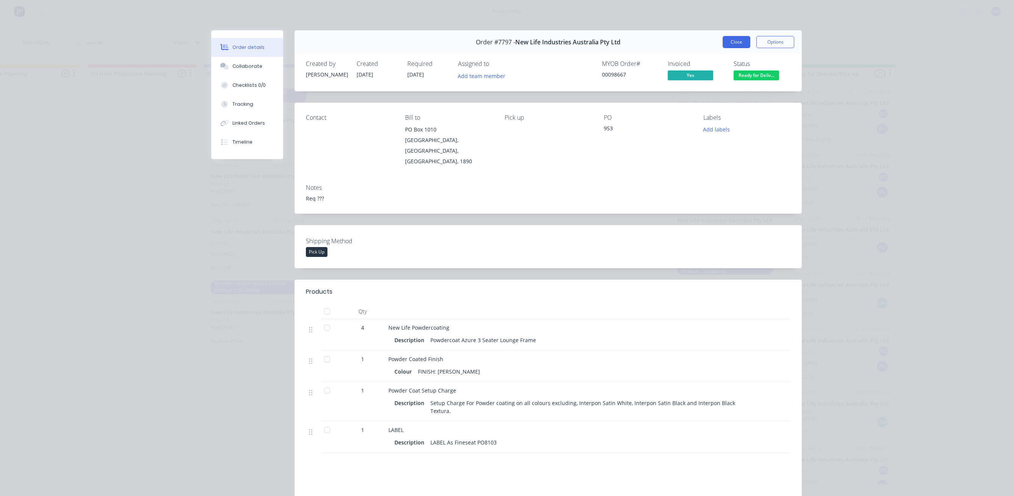
click at [738, 44] on button "Close" at bounding box center [737, 42] width 28 height 12
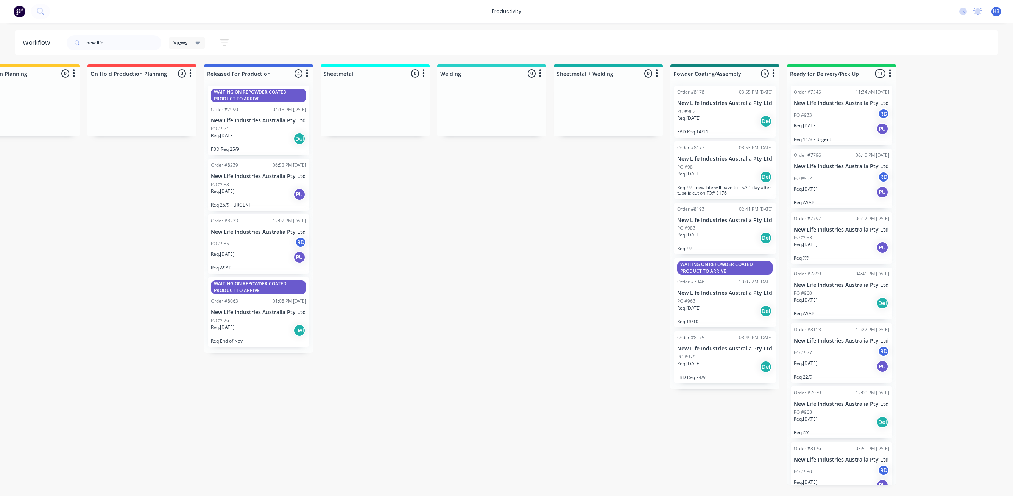
click at [849, 309] on div "Req. [DATE] Del" at bounding box center [841, 303] width 95 height 13
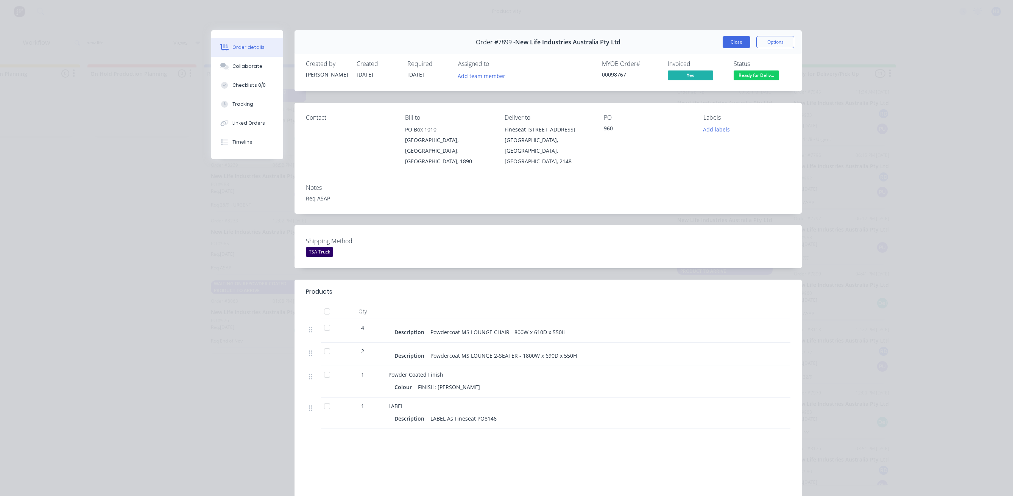
click at [733, 38] on button "Close" at bounding box center [737, 42] width 28 height 12
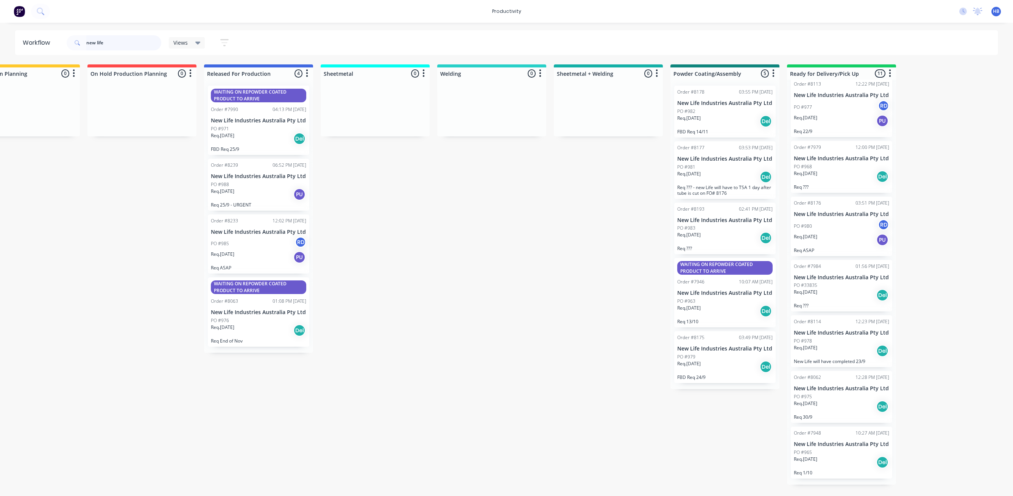
scroll to position [309, 0]
click at [845, 456] on div "PO #965" at bounding box center [841, 452] width 95 height 7
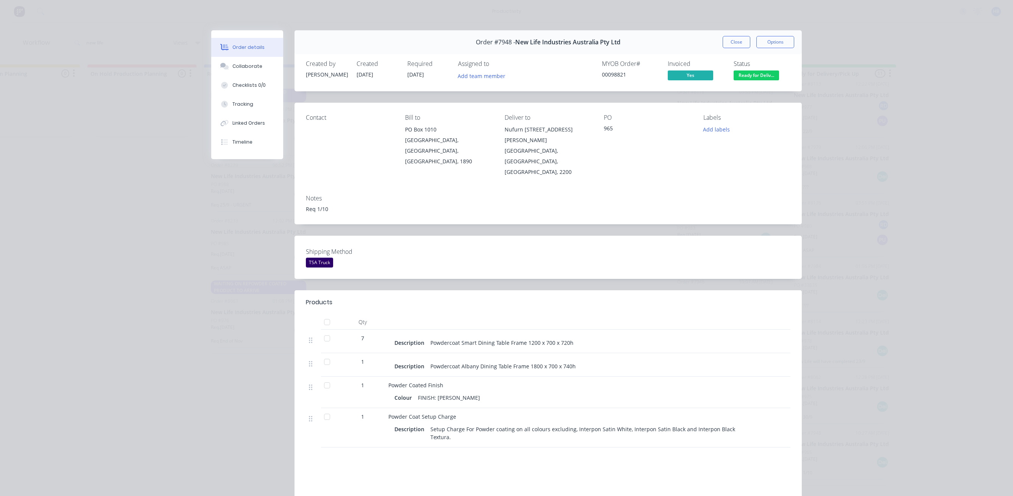
click at [727, 39] on button "Close" at bounding box center [737, 42] width 28 height 12
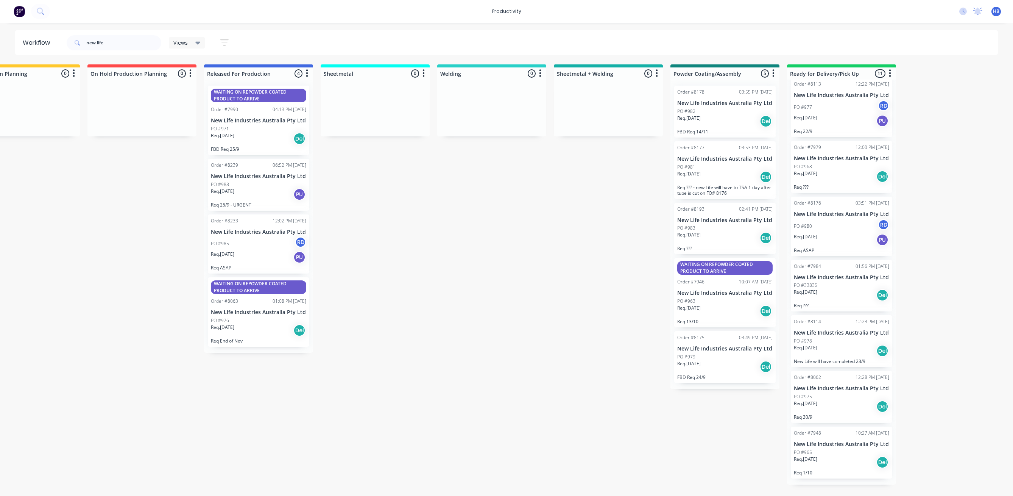
click at [850, 404] on div "Req. [DATE] Del" at bounding box center [841, 406] width 95 height 13
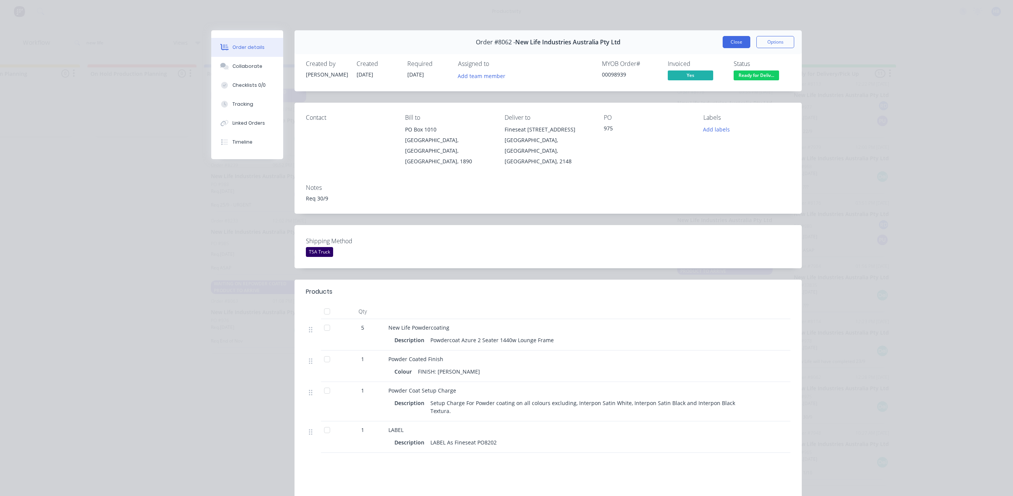
click at [733, 39] on button "Close" at bounding box center [737, 42] width 28 height 12
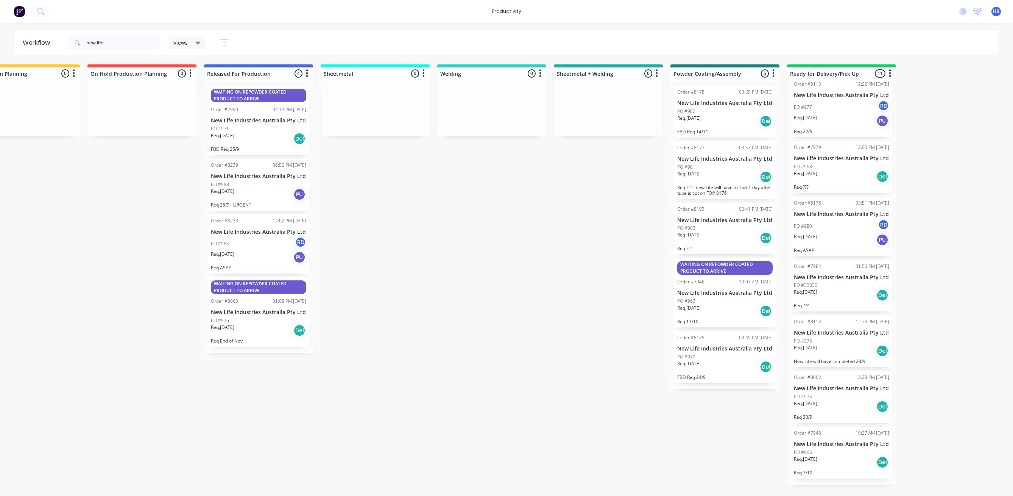
click at [837, 344] on div "Req. [DATE] Del" at bounding box center [841, 350] width 95 height 13
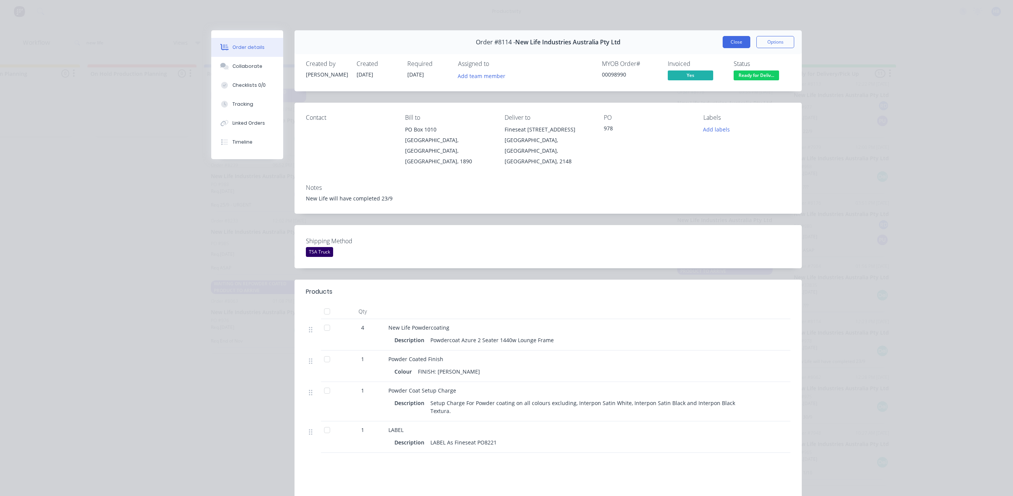
click at [729, 37] on button "Close" at bounding box center [737, 42] width 28 height 12
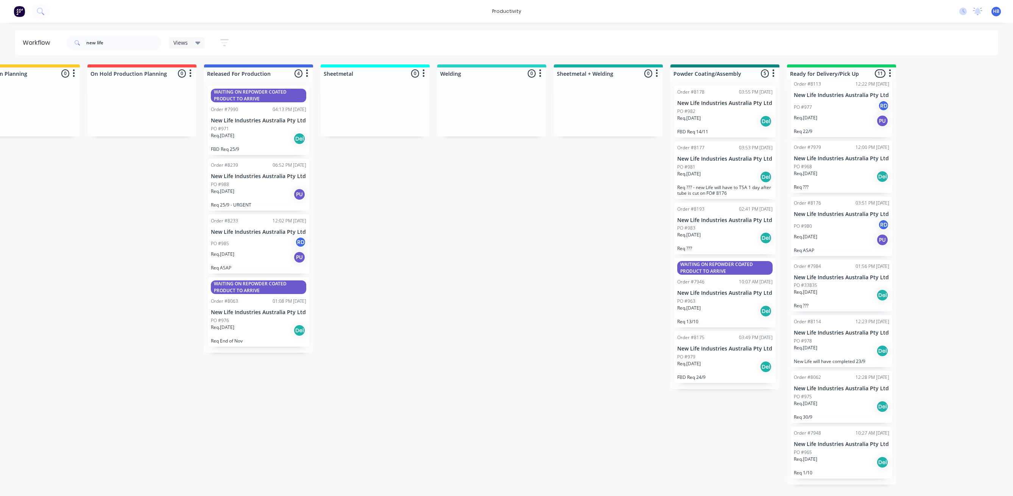
click at [843, 282] on div "PO #33835" at bounding box center [841, 285] width 95 height 7
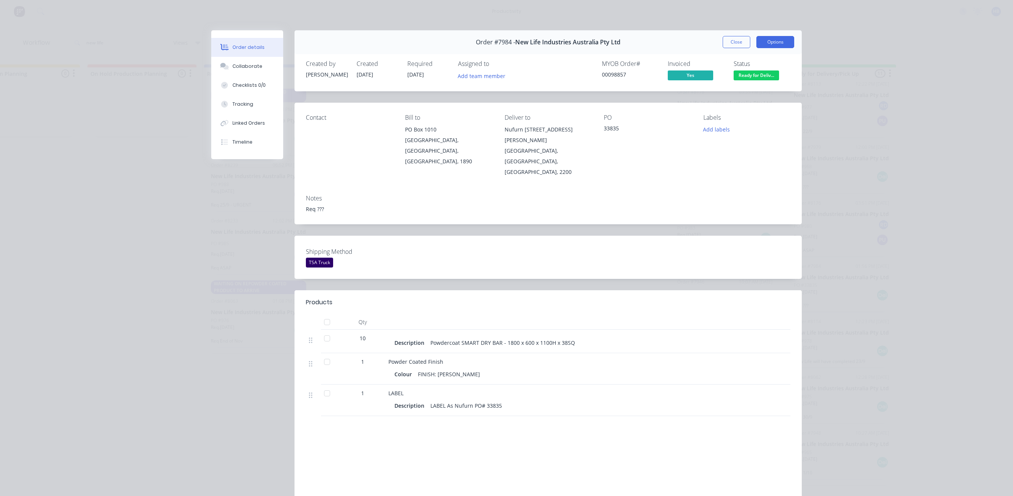
click at [771, 42] on button "Options" at bounding box center [776, 42] width 38 height 12
click at [752, 77] on div "Work Order" at bounding box center [755, 76] width 66 height 11
click at [743, 92] on div "Standard" at bounding box center [755, 91] width 66 height 11
click at [742, 42] on button "Close" at bounding box center [737, 42] width 28 height 12
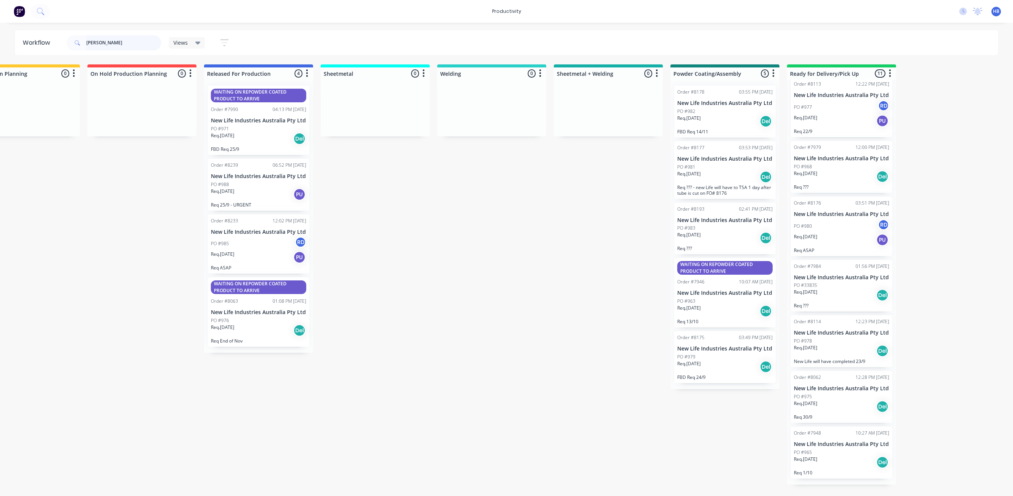
scroll to position [0, 0]
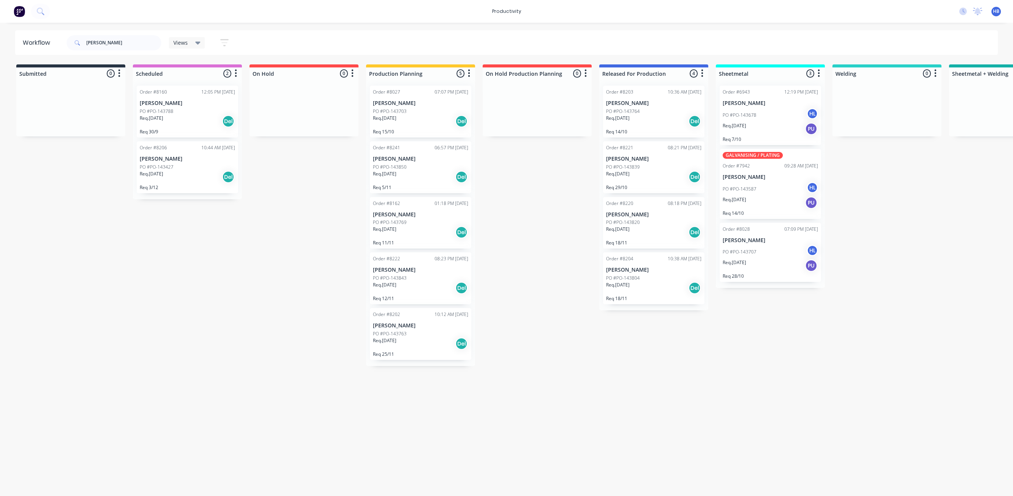
click at [645, 114] on div "PO #PO-143764" at bounding box center [653, 111] width 95 height 7
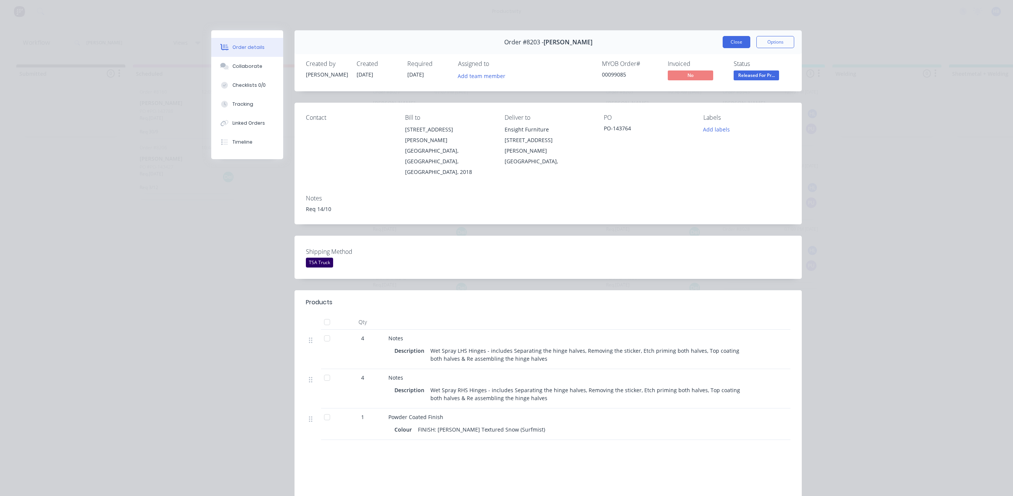
click at [736, 40] on button "Close" at bounding box center [737, 42] width 28 height 12
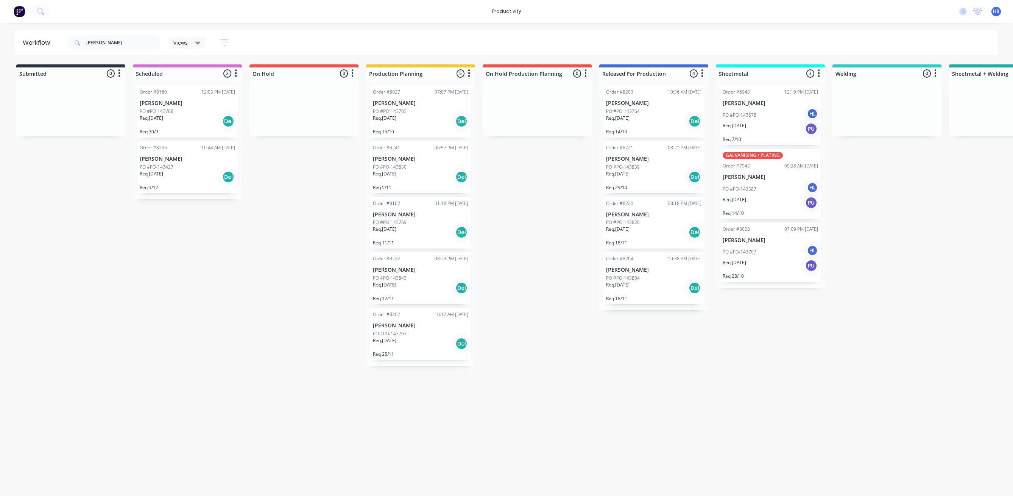
click at [666, 166] on div "PO #PO-143839" at bounding box center [653, 167] width 95 height 7
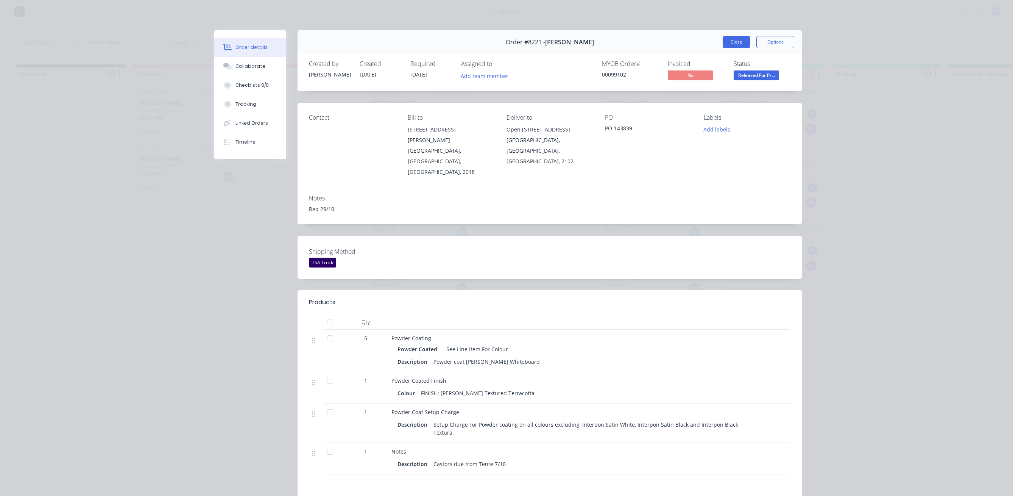
click at [732, 43] on button "Close" at bounding box center [737, 42] width 28 height 12
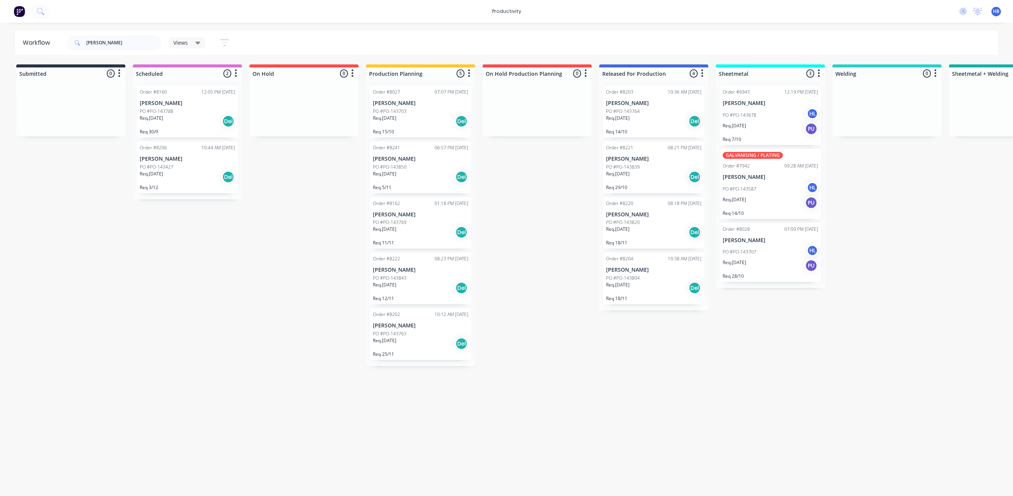
click at [661, 221] on div "PO #PO-143820" at bounding box center [653, 222] width 95 height 7
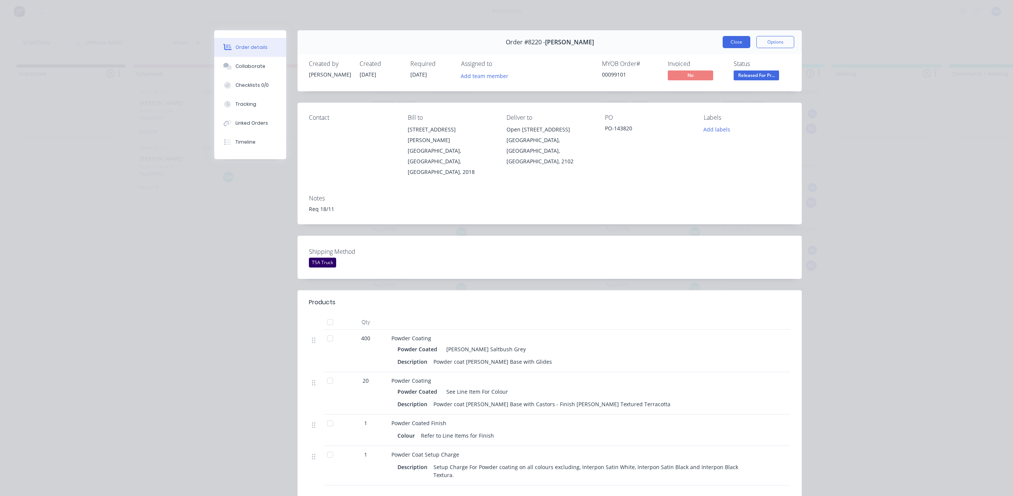
click at [737, 37] on button "Close" at bounding box center [737, 42] width 28 height 12
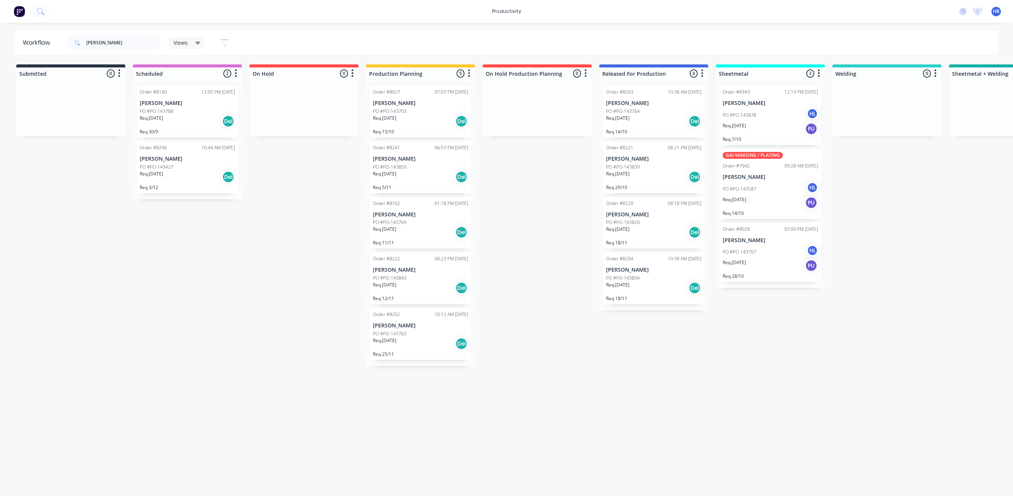
click at [662, 292] on div "Req. [DATE] Del" at bounding box center [653, 287] width 95 height 13
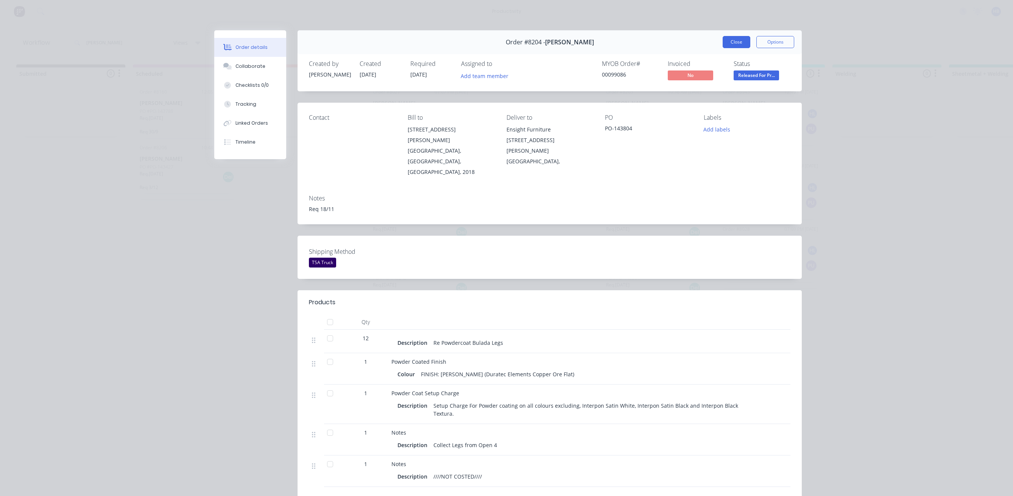
click at [732, 41] on button "Close" at bounding box center [737, 42] width 28 height 12
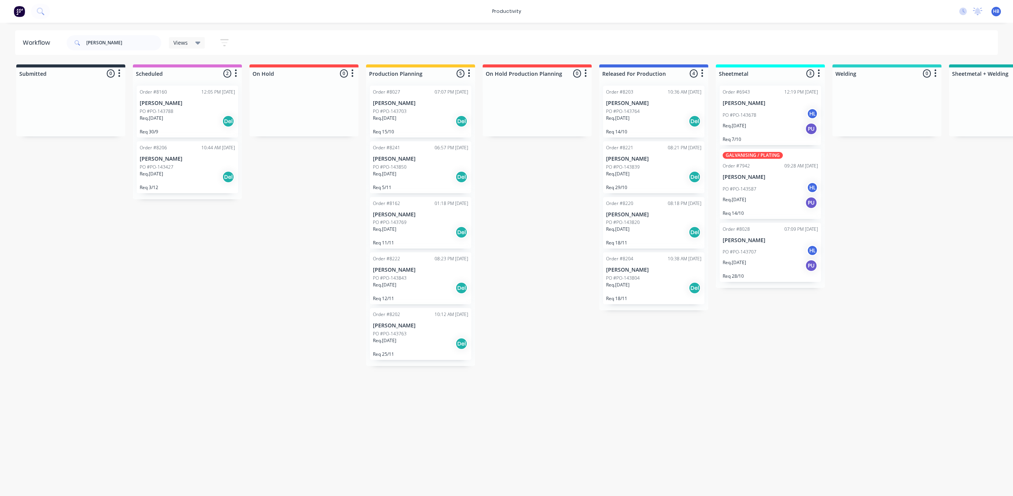
click at [184, 116] on div "Req. [DATE] Del" at bounding box center [187, 121] width 95 height 13
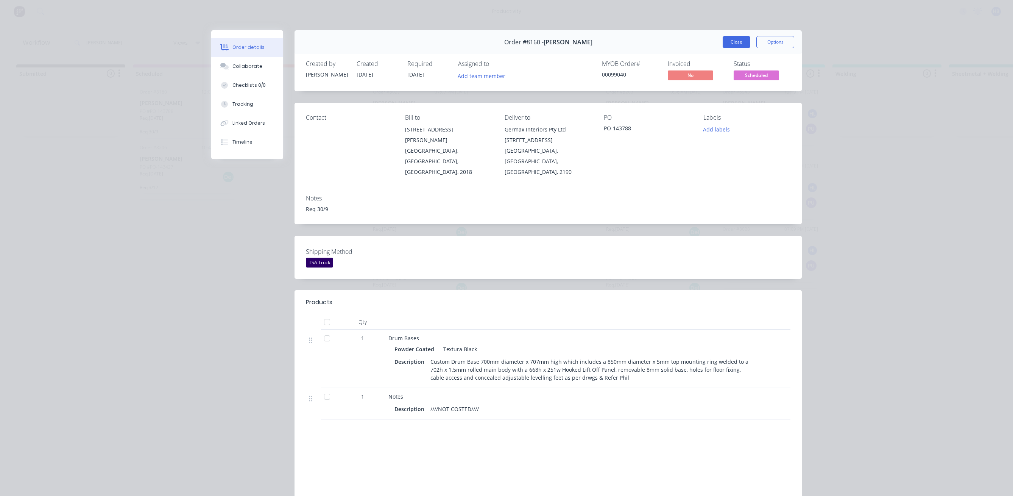
click at [730, 43] on button "Close" at bounding box center [737, 42] width 28 height 12
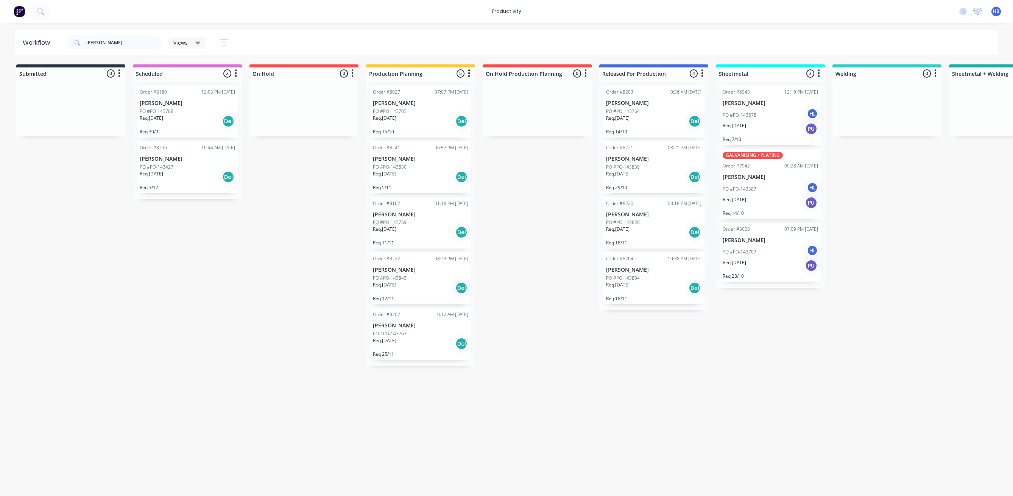
click at [175, 162] on p "[PERSON_NAME]" at bounding box center [187, 159] width 95 height 6
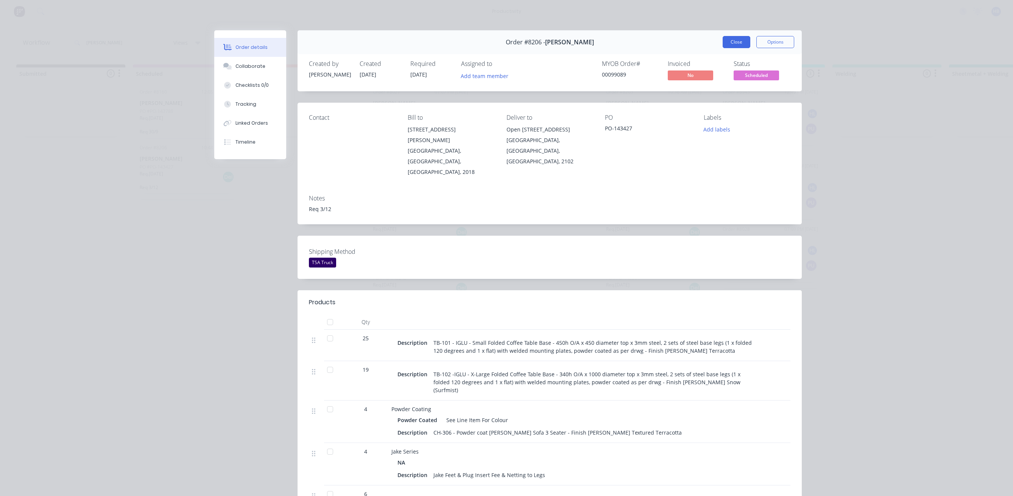
click at [736, 38] on button "Close" at bounding box center [737, 42] width 28 height 12
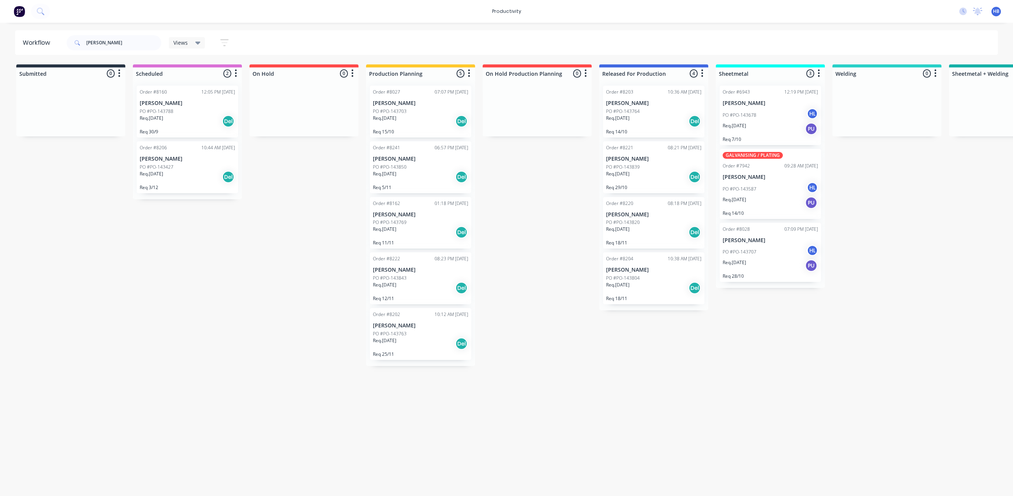
click at [397, 116] on p "Req. [DATE]" at bounding box center [384, 118] width 23 height 7
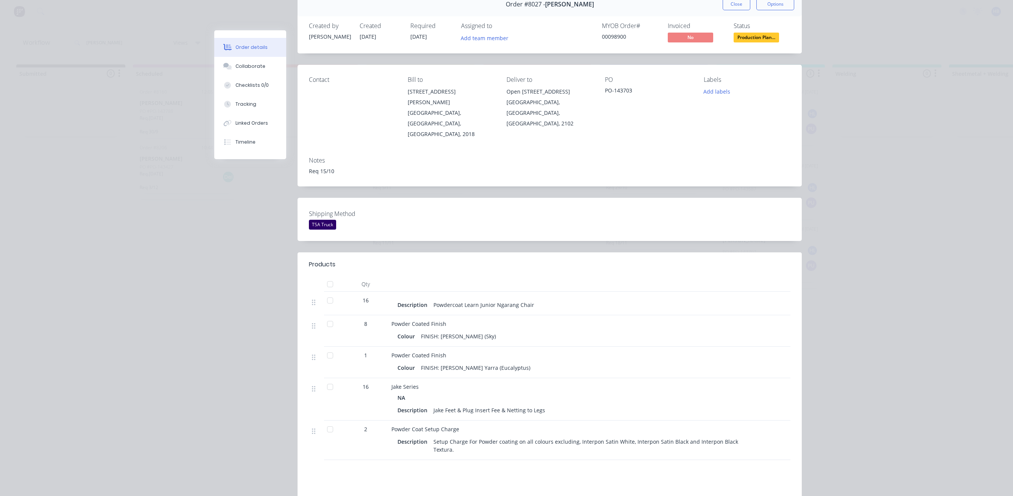
scroll to position [38, 0]
click at [743, 36] on span "Production Plan..." at bounding box center [756, 37] width 45 height 9
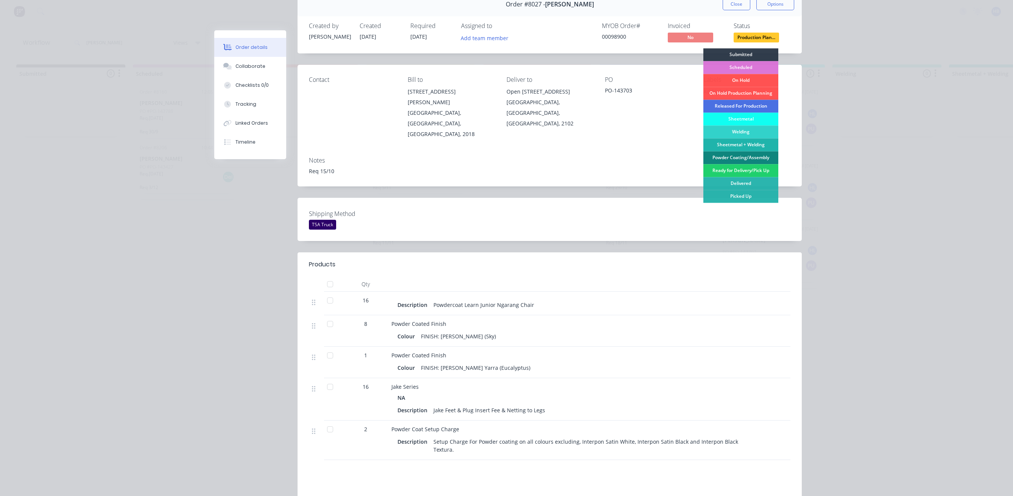
click at [740, 156] on div "Powder Coating/Assembly" at bounding box center [741, 157] width 75 height 13
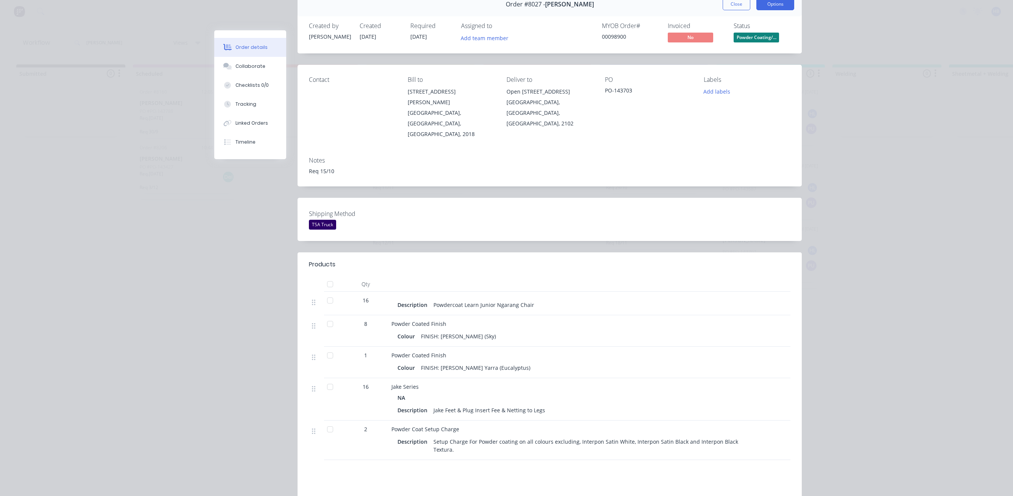
click at [771, 6] on button "Options" at bounding box center [776, 4] width 38 height 12
click at [750, 42] on div "Work Order" at bounding box center [755, 38] width 66 height 11
click at [749, 50] on div "Standard" at bounding box center [755, 53] width 66 height 11
click at [735, 5] on button "Close" at bounding box center [737, 4] width 28 height 12
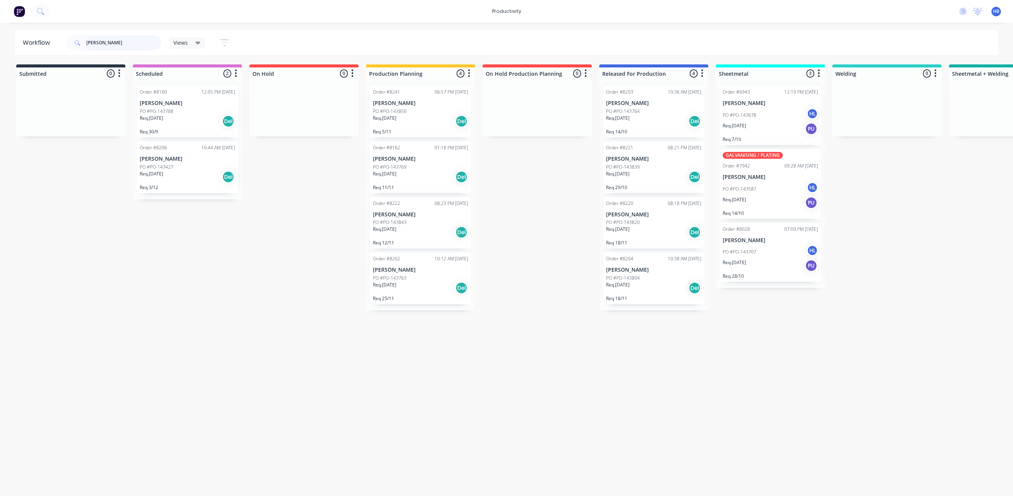
drag, startPoint x: 107, startPoint y: 42, endPoint x: 77, endPoint y: 37, distance: 30.6
click at [77, 37] on div "[PERSON_NAME]" at bounding box center [114, 42] width 95 height 15
type input "new life"
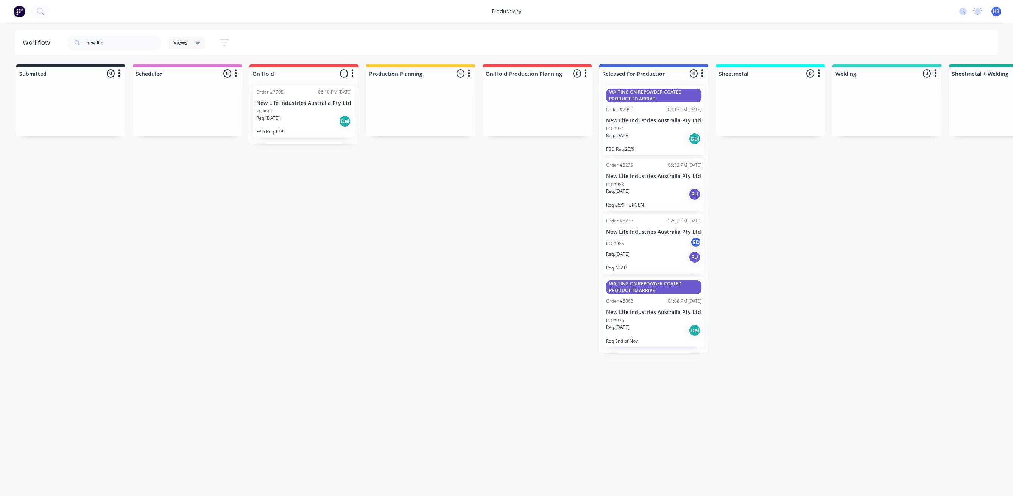
click at [648, 329] on div "Req. [DATE] Del" at bounding box center [653, 330] width 95 height 13
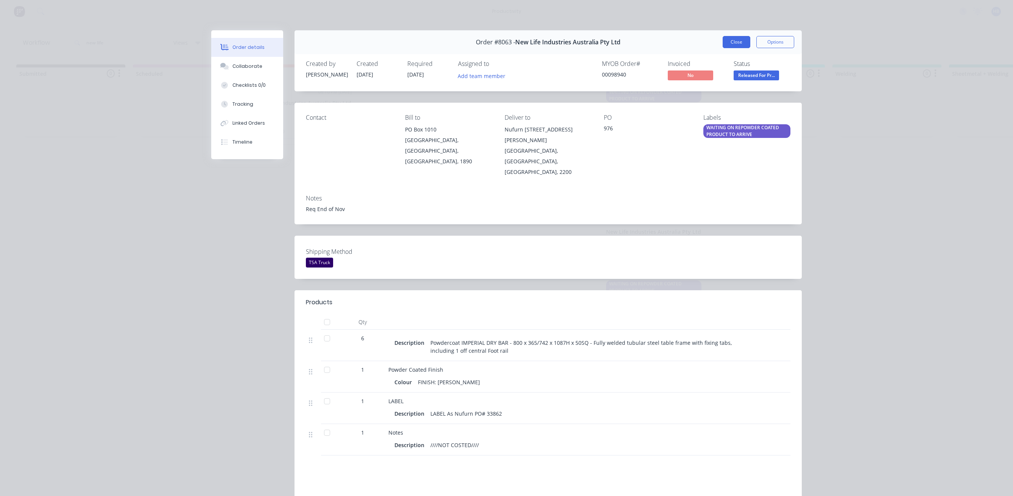
click at [738, 38] on button "Close" at bounding box center [737, 42] width 28 height 12
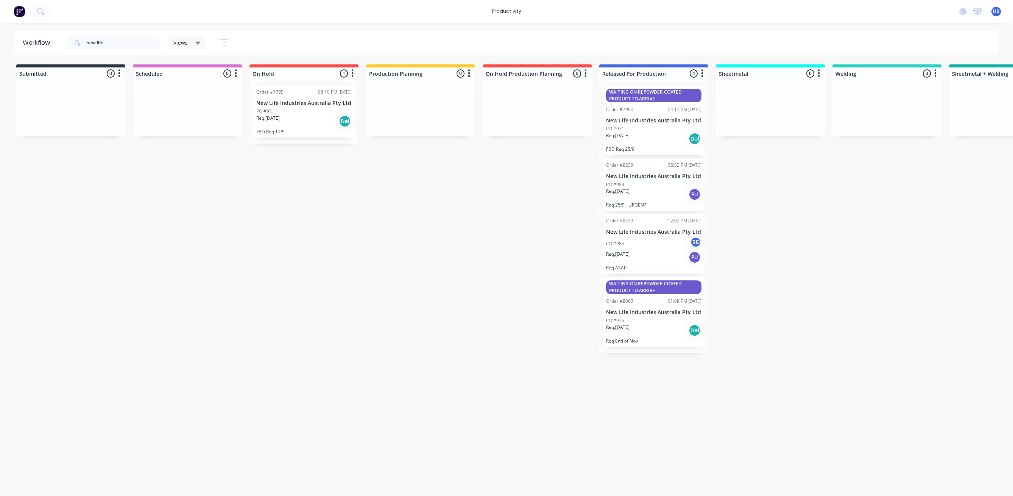
click at [648, 249] on div "PO #985 RD" at bounding box center [653, 243] width 95 height 14
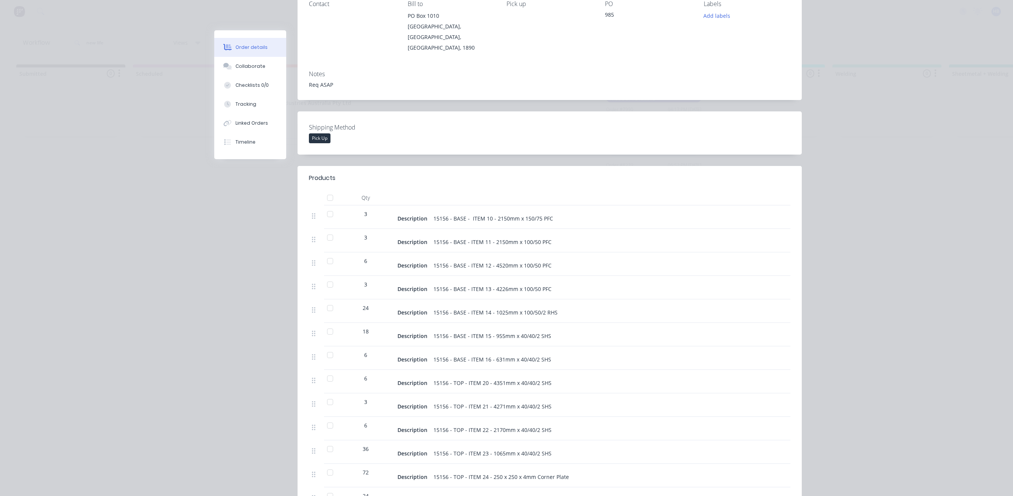
scroll to position [0, 0]
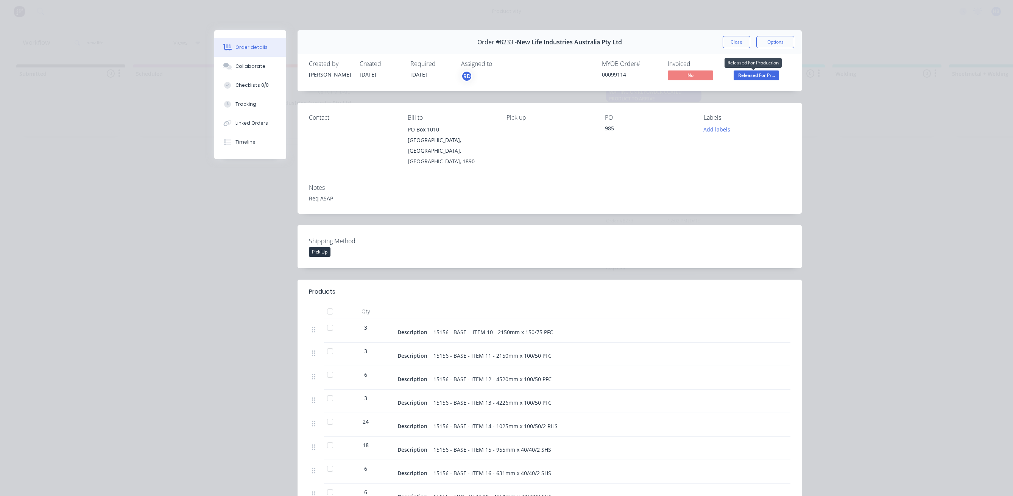
click at [752, 75] on span "Released For Pr..." at bounding box center [756, 74] width 45 height 9
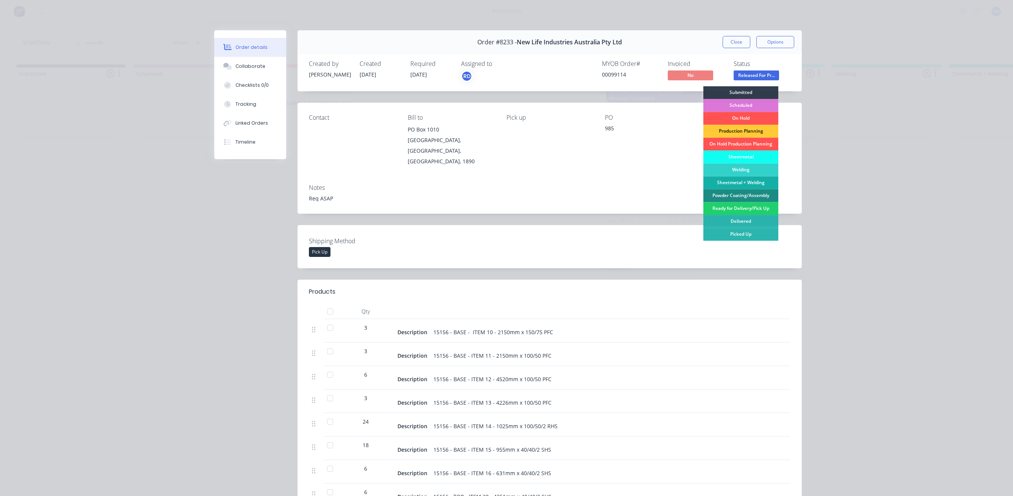
click at [744, 183] on div "Sheetmetal + Welding" at bounding box center [741, 182] width 75 height 13
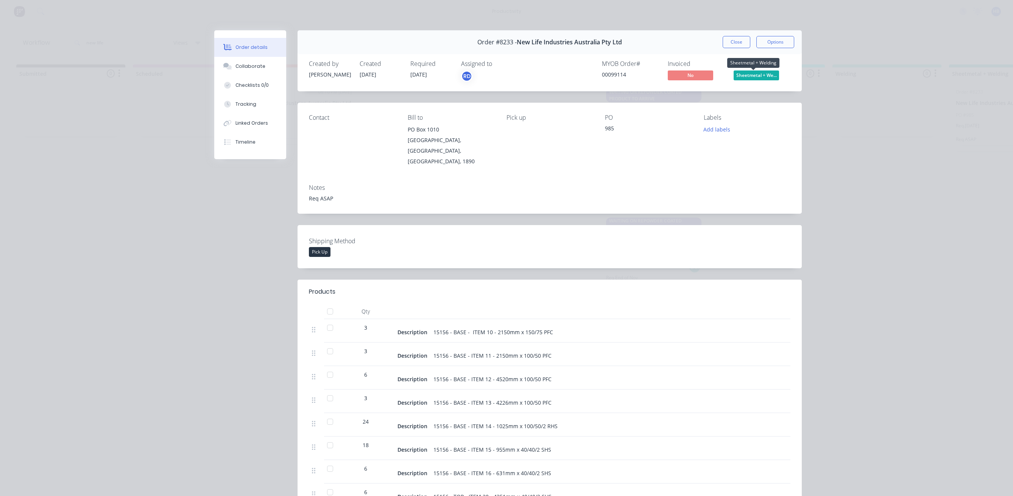
click at [750, 73] on span "Sheetmetal + We..." at bounding box center [756, 74] width 45 height 9
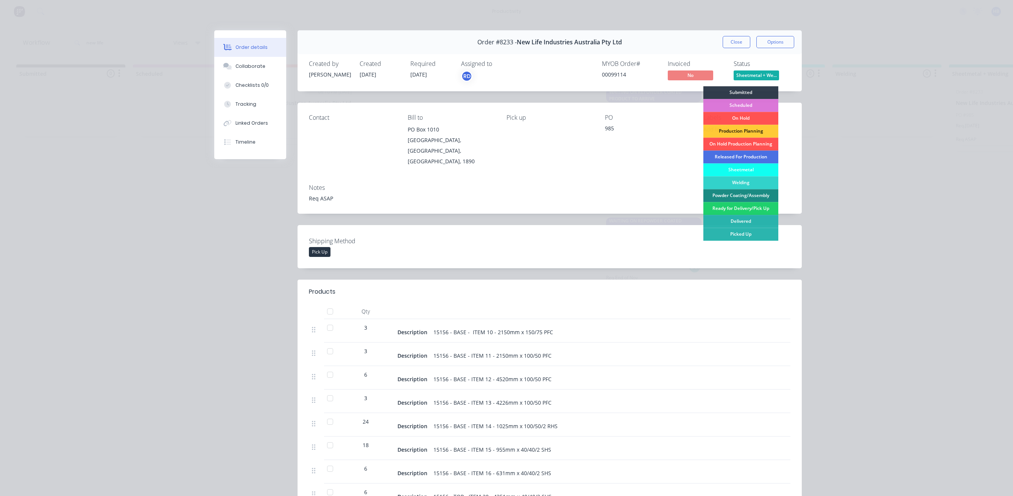
drag, startPoint x: 745, startPoint y: 170, endPoint x: 747, endPoint y: 166, distance: 4.7
click at [745, 170] on div "Sheetmetal" at bounding box center [741, 169] width 75 height 13
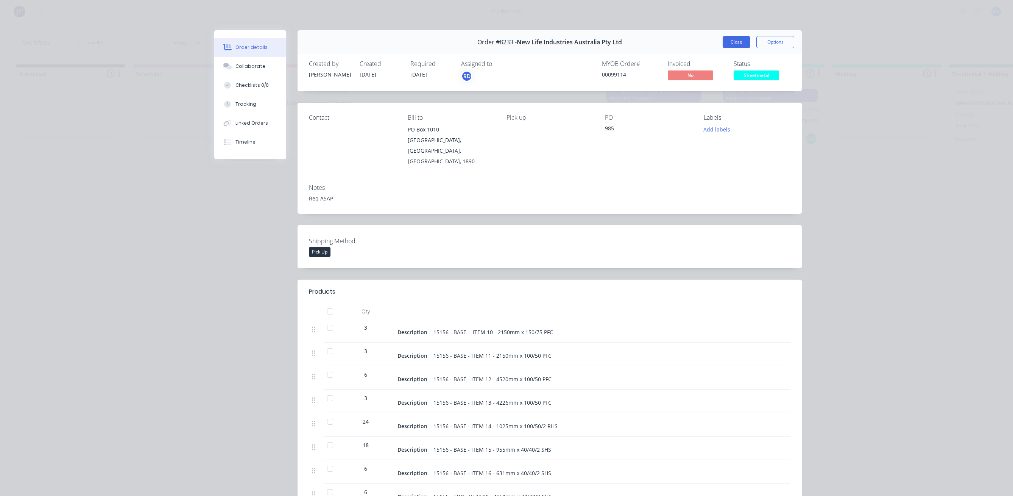
click at [737, 39] on button "Close" at bounding box center [737, 42] width 28 height 12
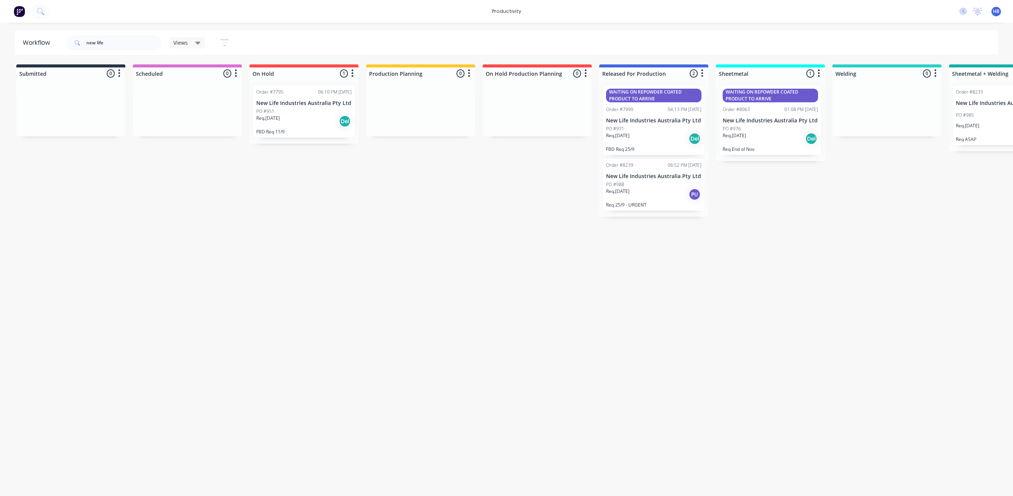
click at [659, 192] on div "Req. [DATE] PU" at bounding box center [653, 194] width 95 height 13
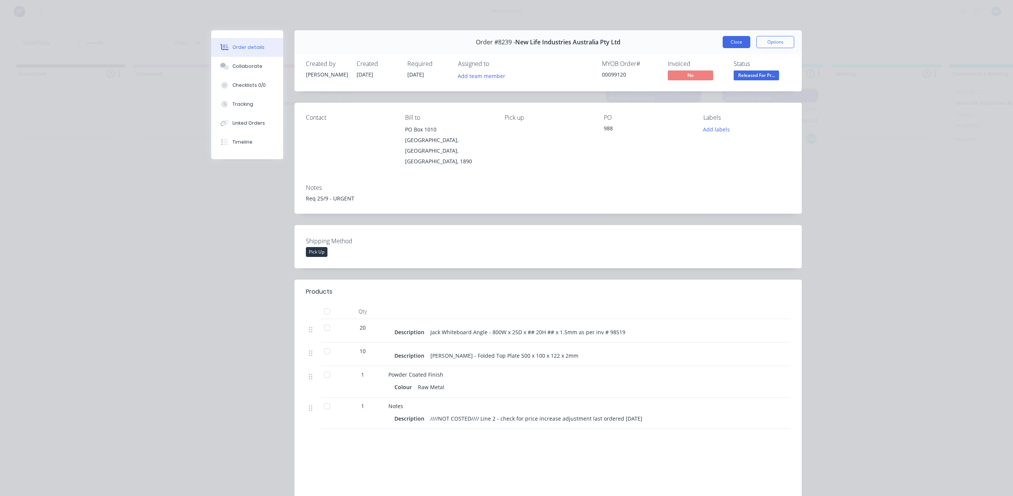
click at [728, 39] on button "Close" at bounding box center [737, 42] width 28 height 12
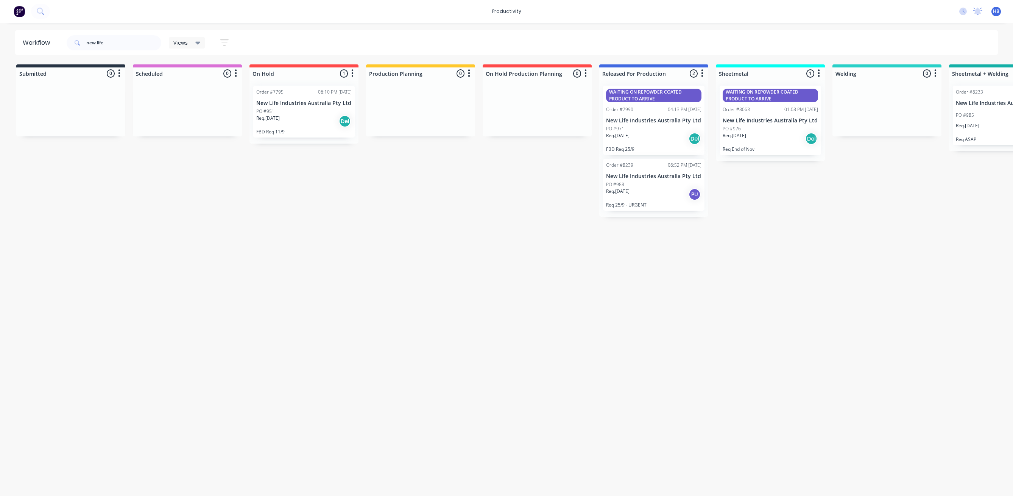
click at [656, 114] on div "WAITING ON REPOWDER COATED PRODUCT TO ARRIVE Order #7990 04:13 PM [DATE] New Li…" at bounding box center [653, 120] width 101 height 69
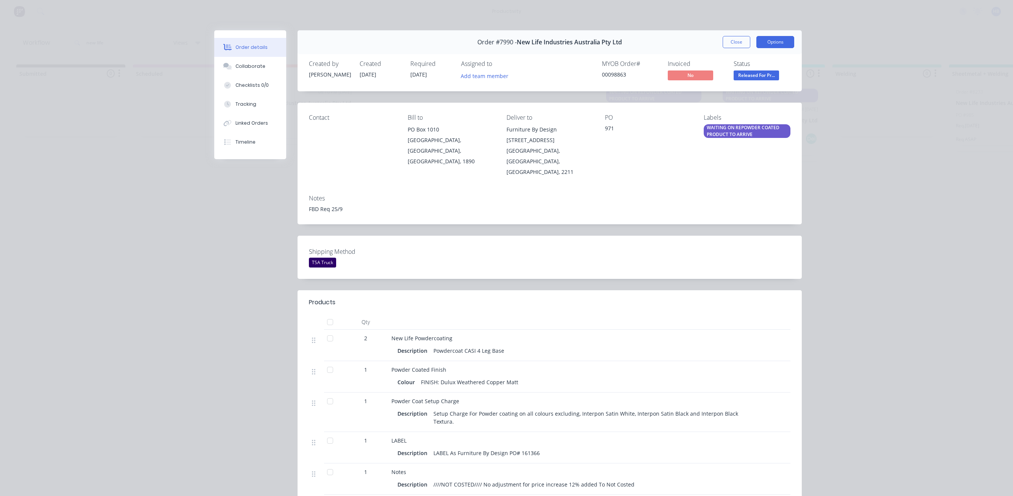
click at [764, 41] on button "Options" at bounding box center [776, 42] width 38 height 12
click at [744, 78] on div "Work Order" at bounding box center [755, 76] width 66 height 11
click at [740, 89] on div "Standard" at bounding box center [755, 91] width 66 height 11
